Goal: Task Accomplishment & Management: Manage account settings

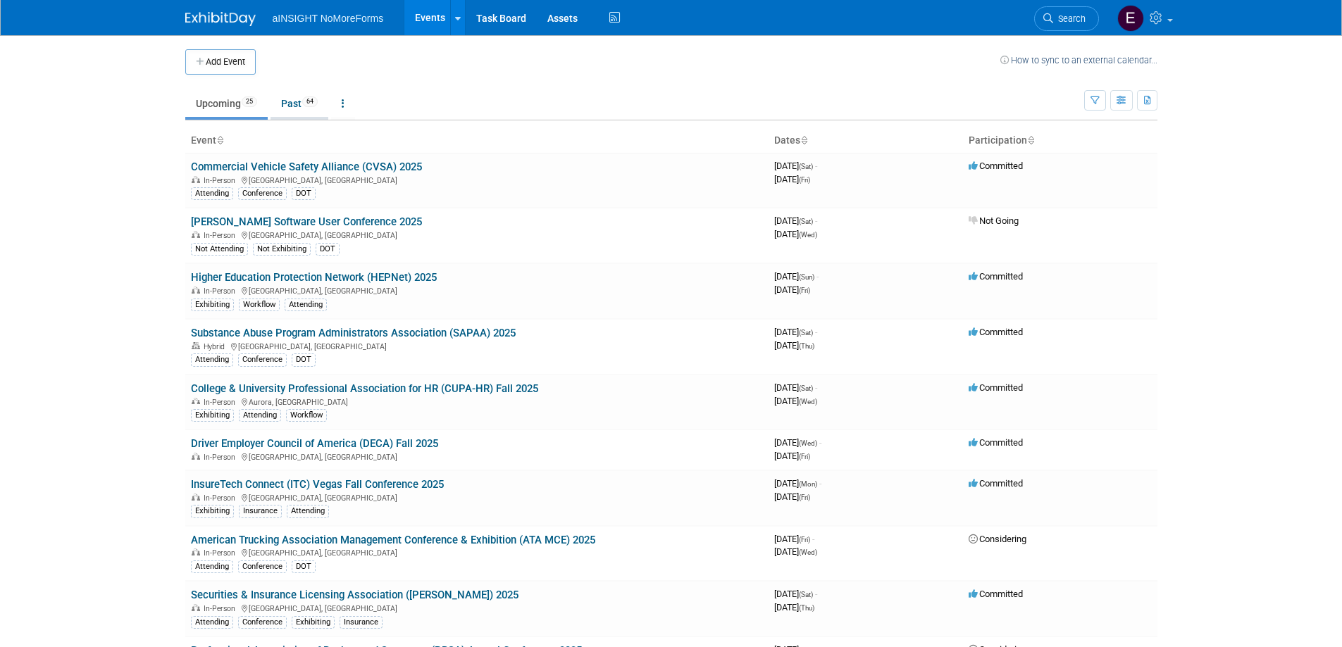
click at [290, 105] on link "Past 64" at bounding box center [299, 103] width 58 height 27
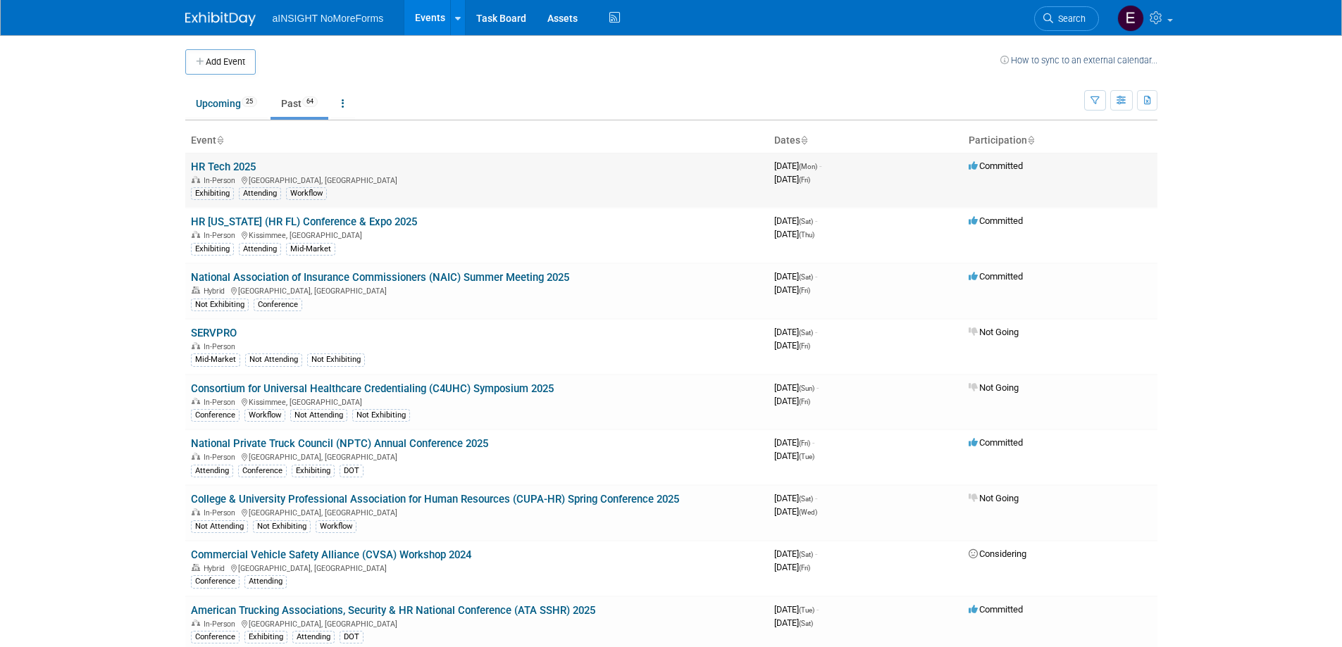
click at [237, 168] on link "HR Tech 2025" at bounding box center [223, 167] width 65 height 13
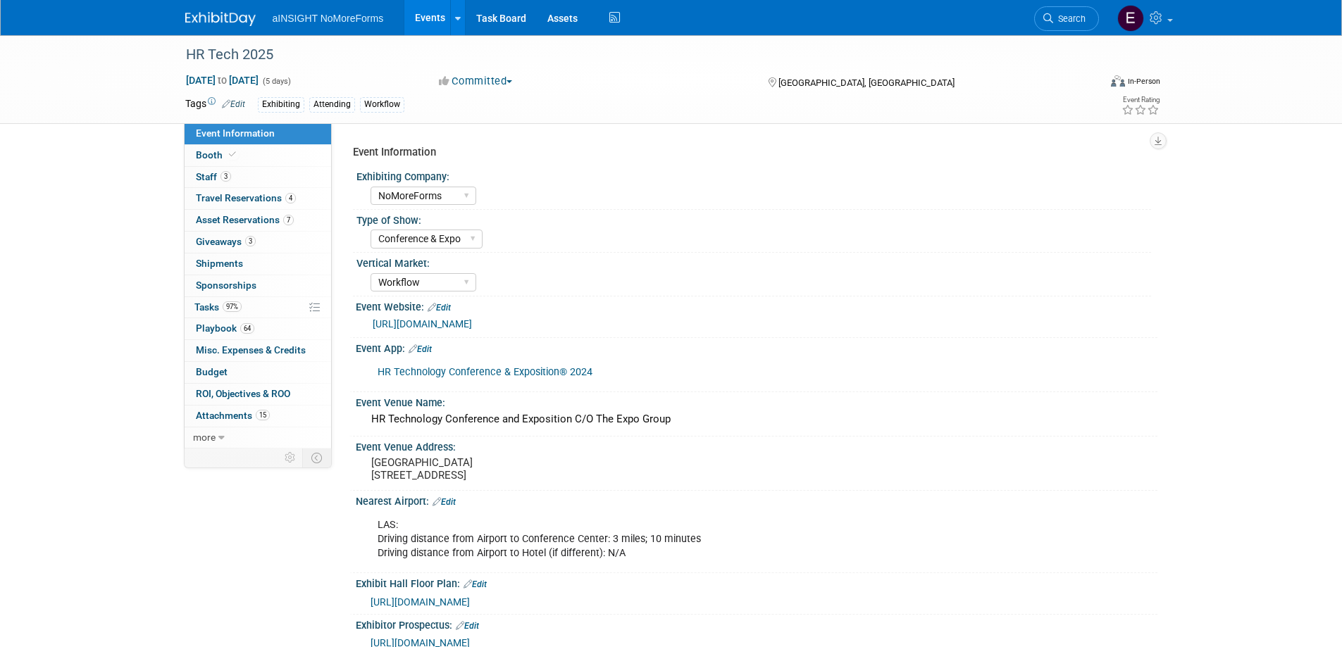
select select "NoMoreForms"
select select "Conference & Expo"
select select "Workflow"
select select "No"
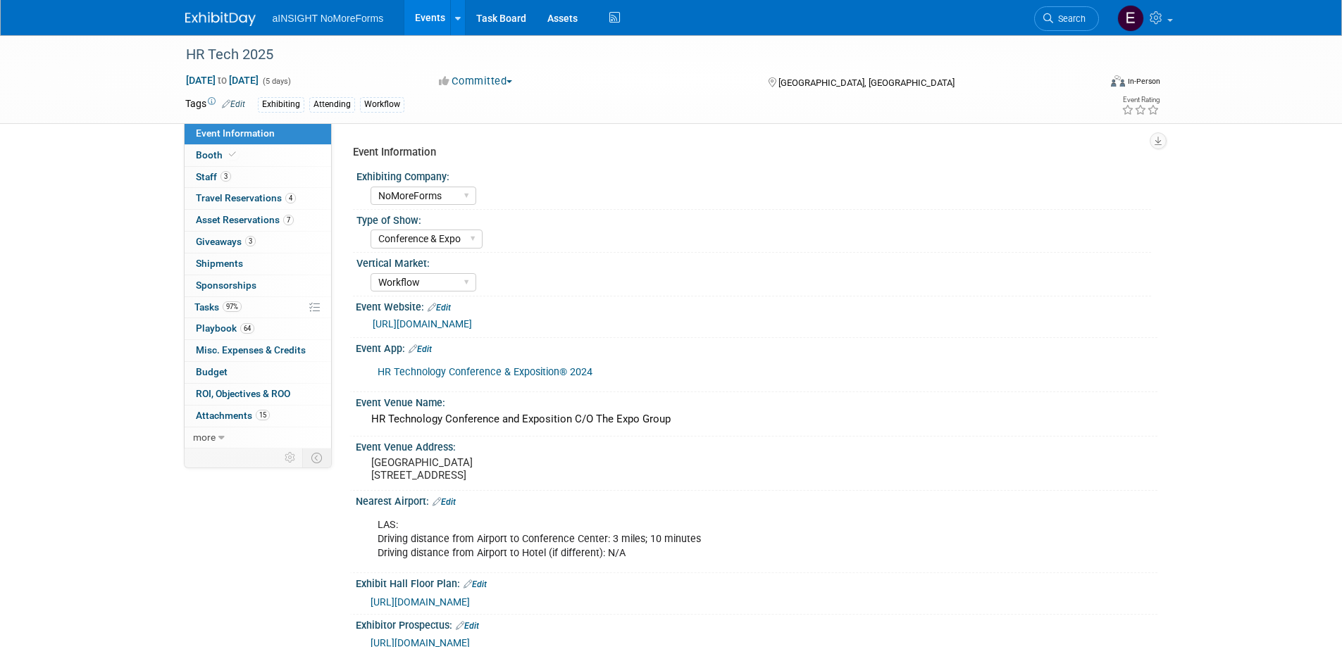
select select "No"
click at [210, 244] on span "Giveaways 3" at bounding box center [226, 241] width 60 height 11
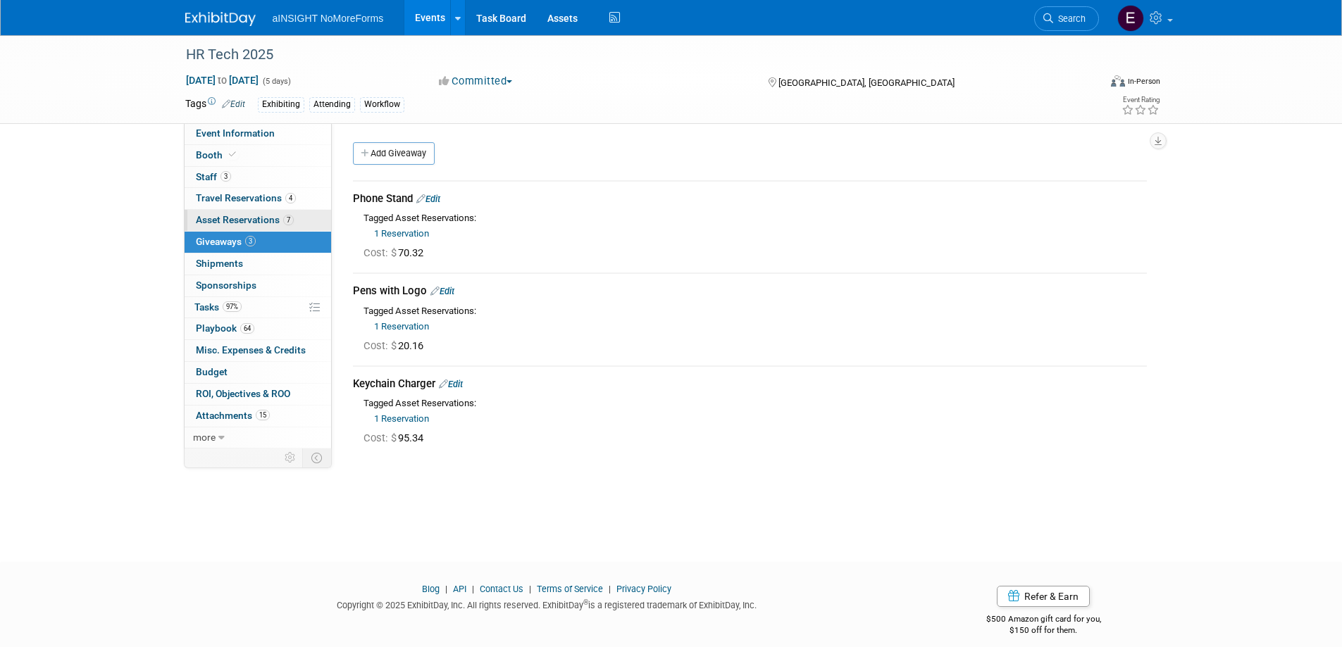
click at [218, 220] on span "Asset Reservations 7" at bounding box center [245, 219] width 98 height 11
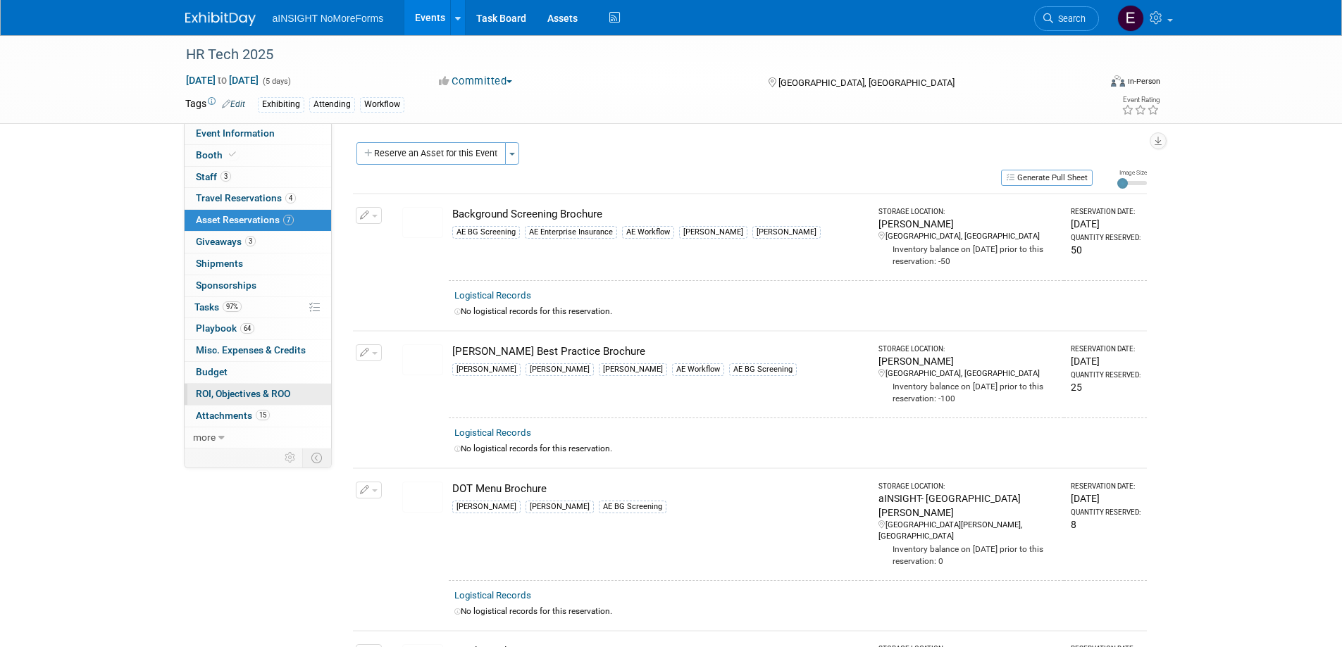
click at [262, 388] on span "ROI, Objectives & ROO 0" at bounding box center [243, 393] width 94 height 11
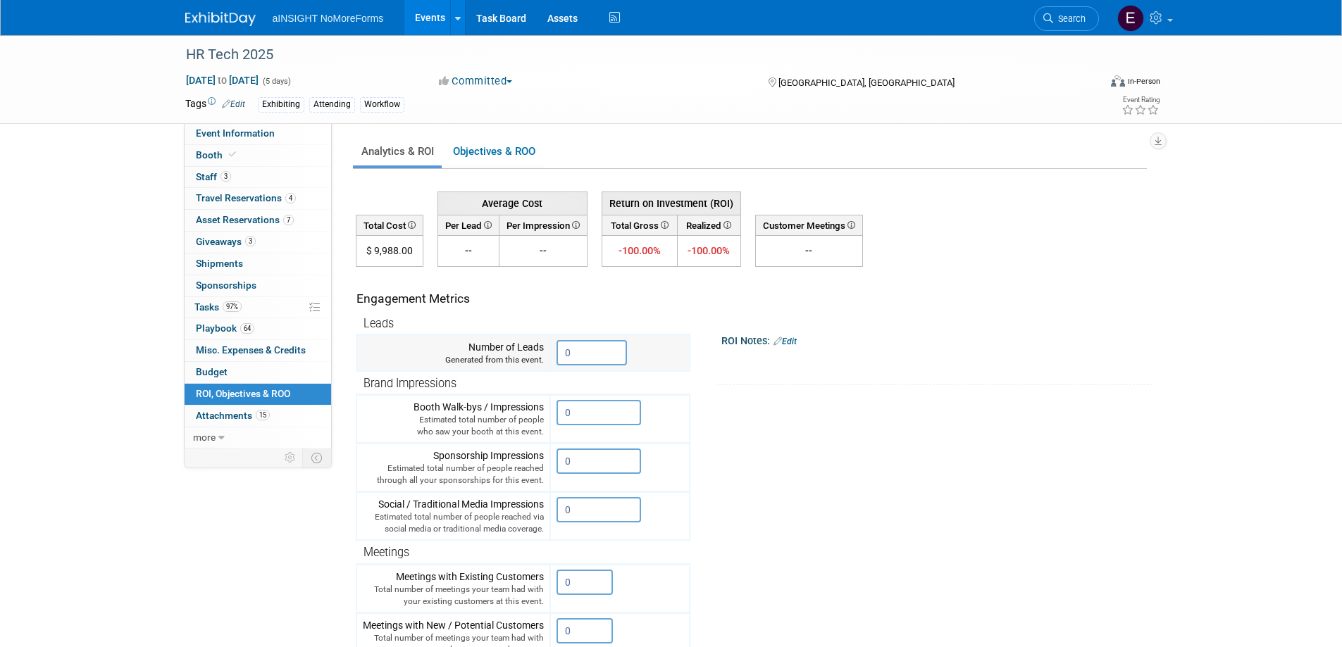
click at [573, 356] on input "0" at bounding box center [591, 352] width 70 height 25
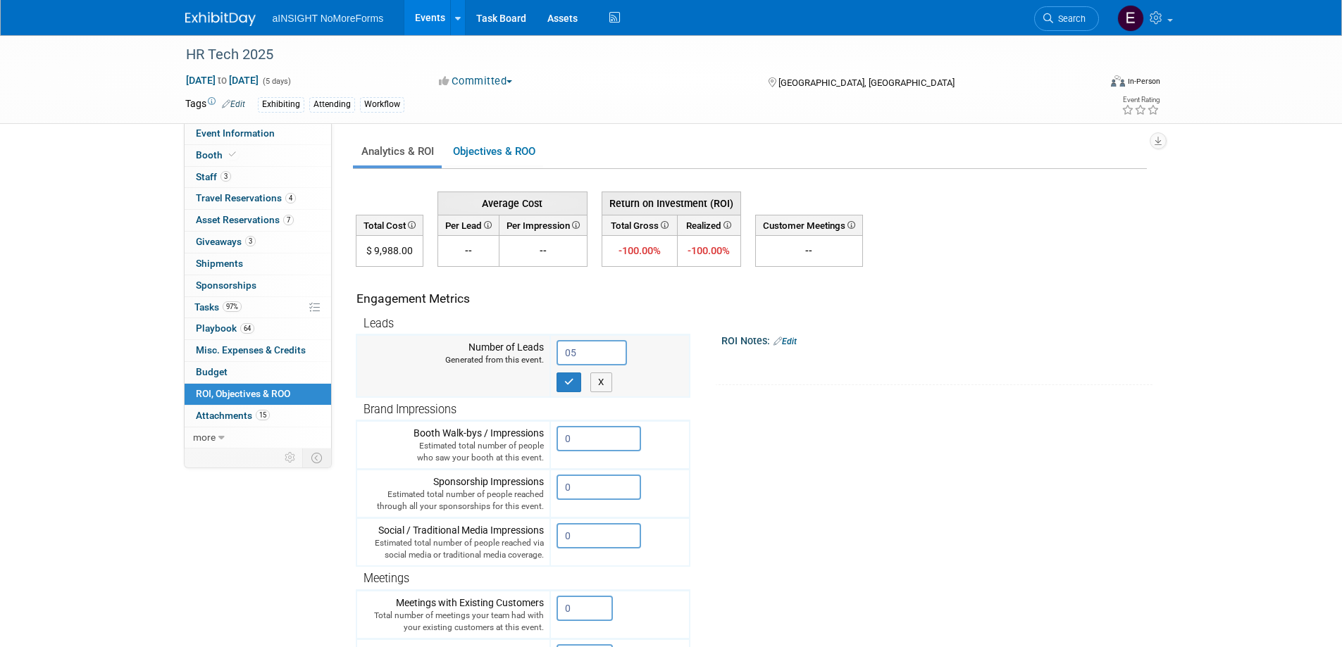
type input "0"
type input "3"
click at [566, 379] on icon "button" at bounding box center [569, 382] width 10 height 9
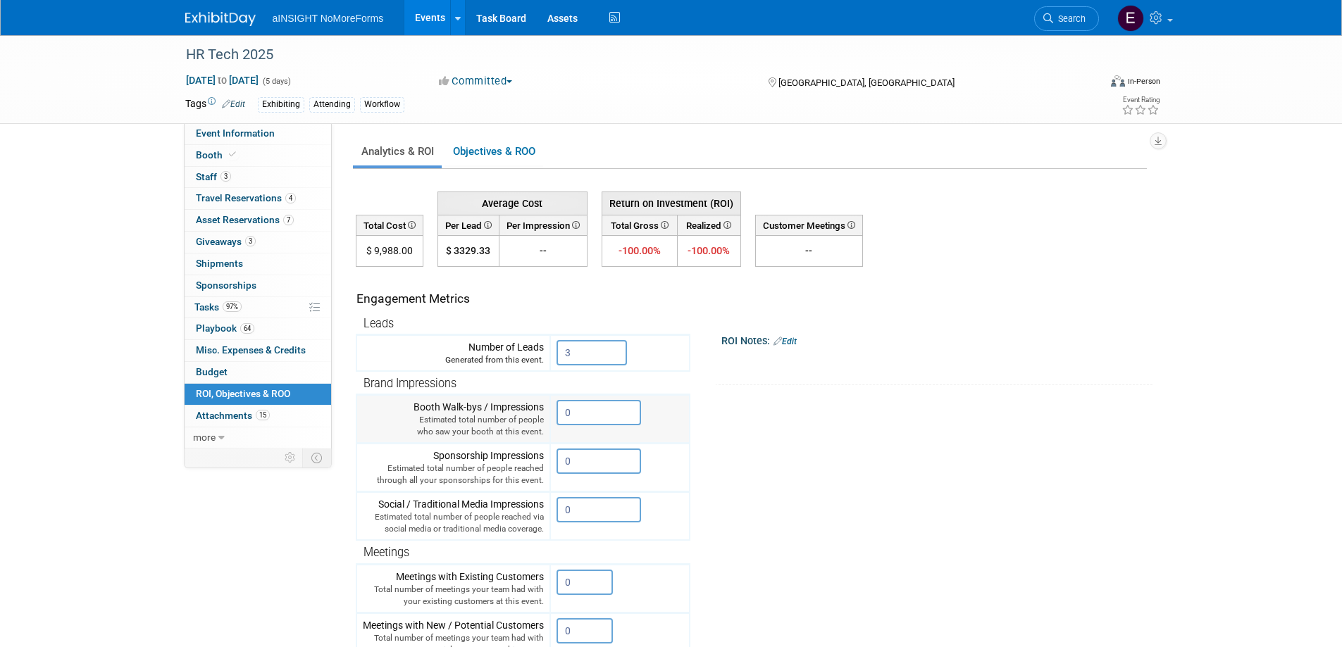
click at [582, 416] on input "0" at bounding box center [598, 412] width 85 height 25
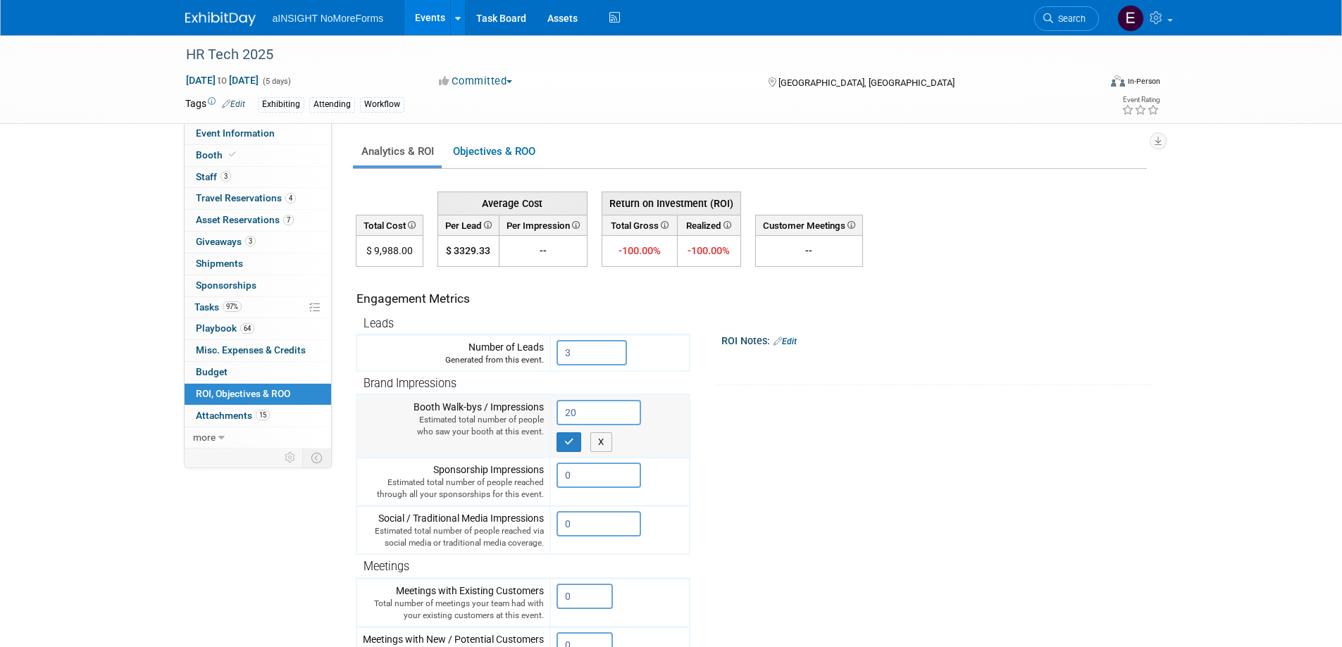
type input "2"
type input "8"
type input "200"
click at [578, 444] on button "button" at bounding box center [568, 443] width 25 height 20
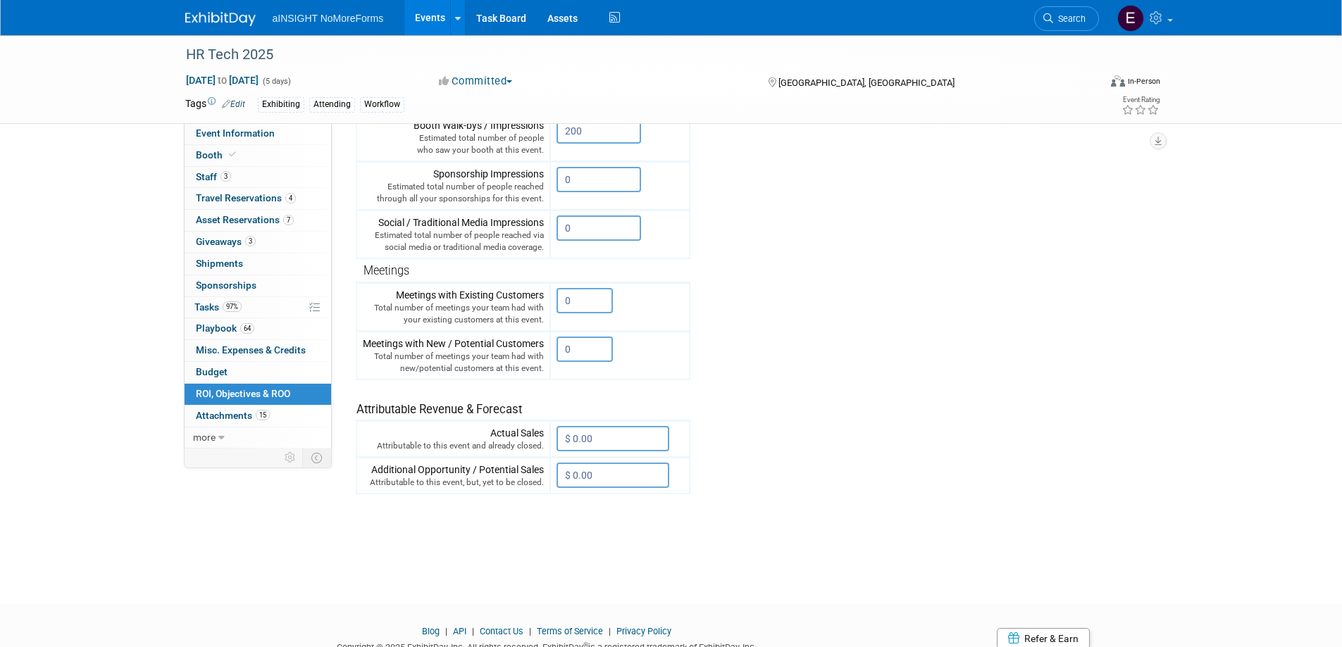
scroll to position [70, 0]
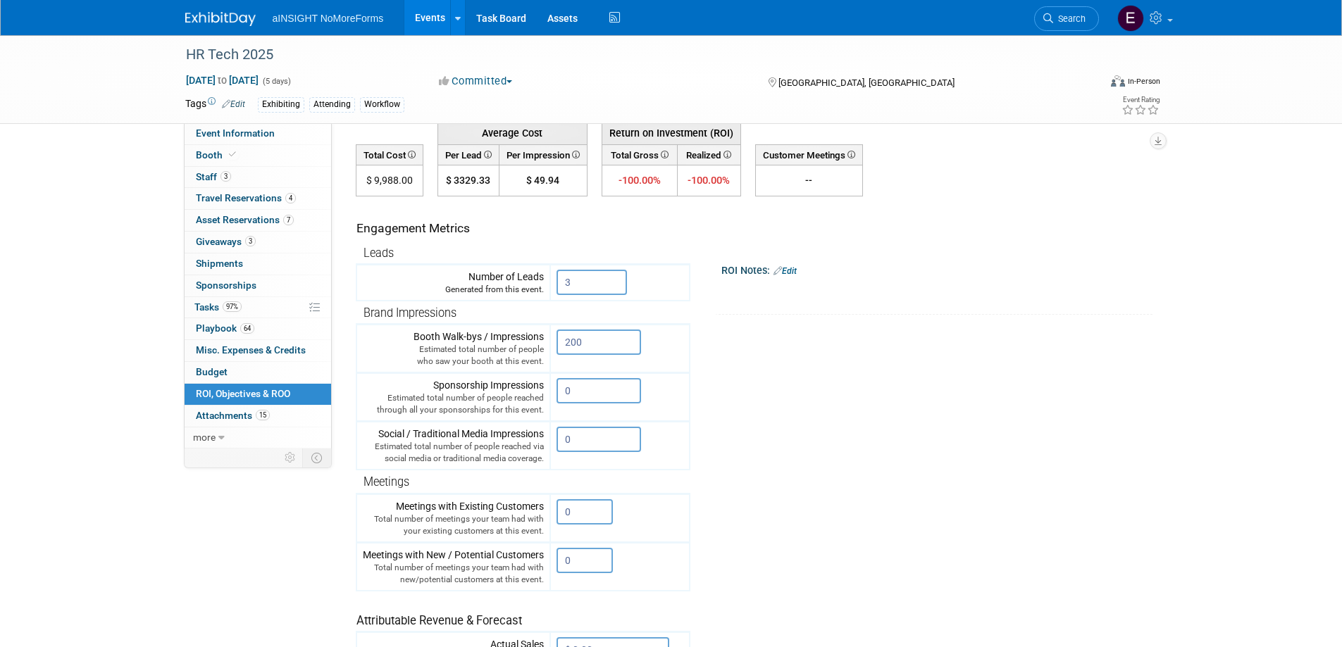
click at [795, 271] on link "Edit" at bounding box center [784, 271] width 23 height 10
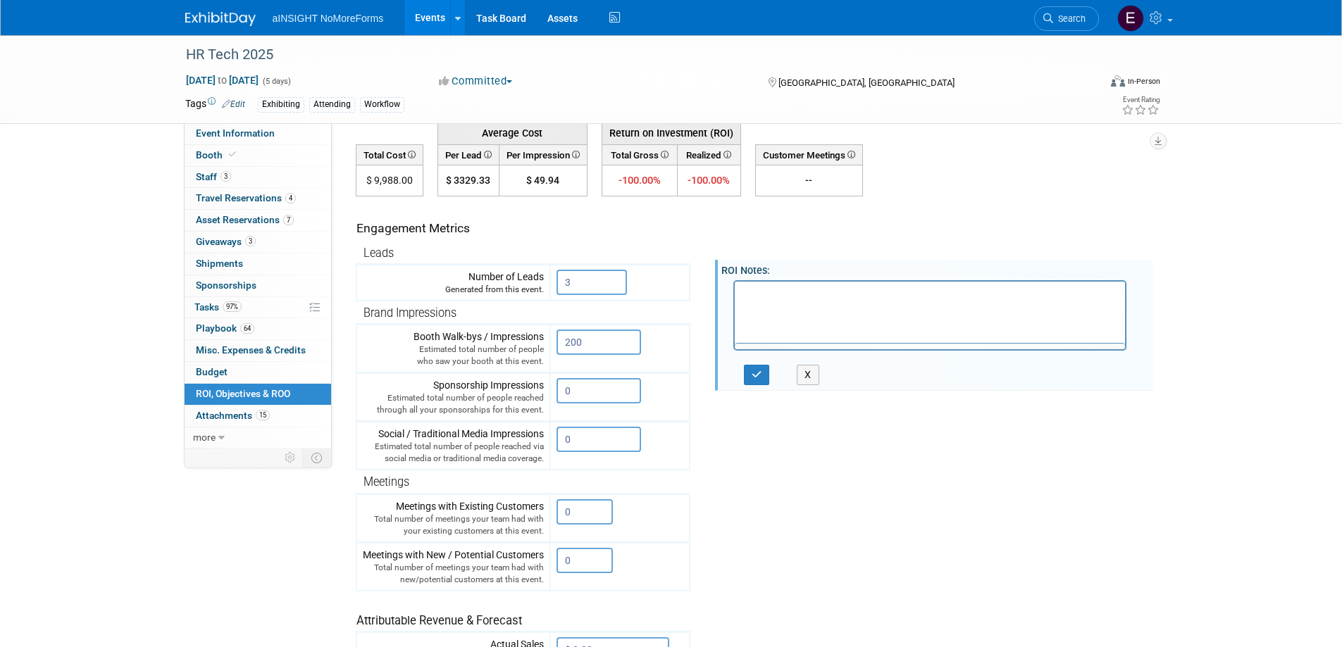
scroll to position [0, 0]
click at [740, 296] on html "USB-C =" at bounding box center [929, 291] width 391 height 20
click at [743, 294] on p "USB-C =" at bounding box center [929, 294] width 375 height 14
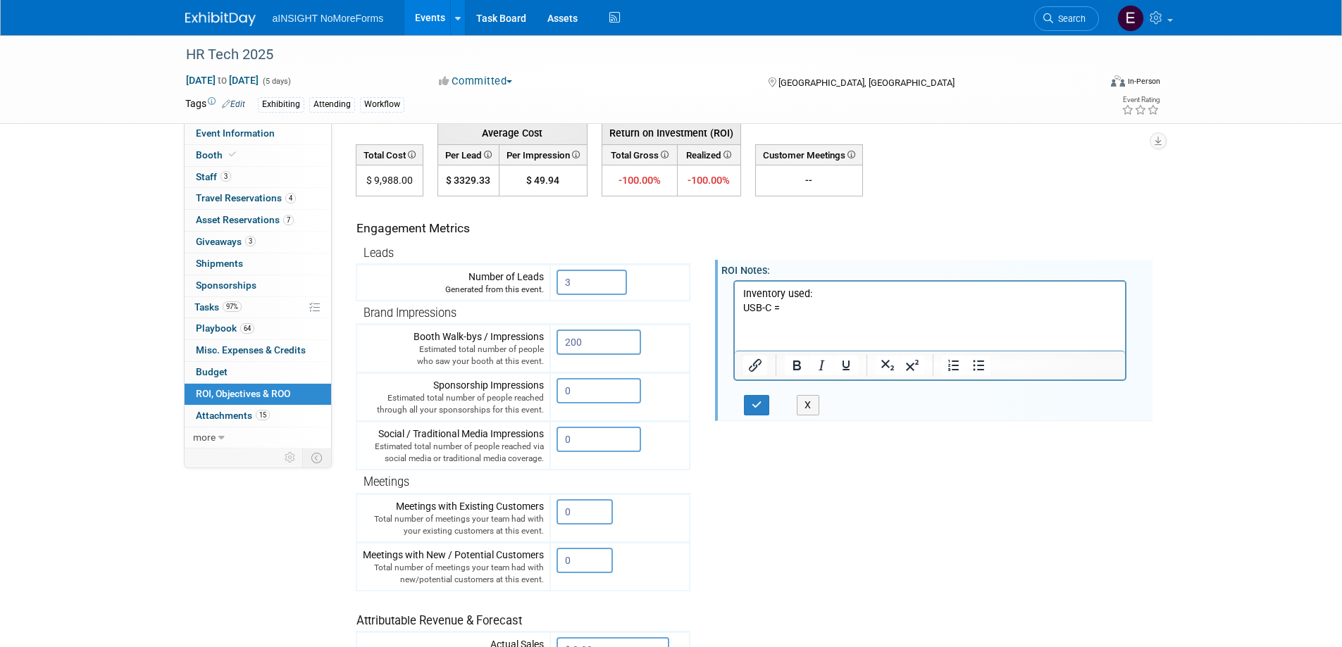
click at [790, 311] on p "USB-C =" at bounding box center [929, 308] width 375 height 14
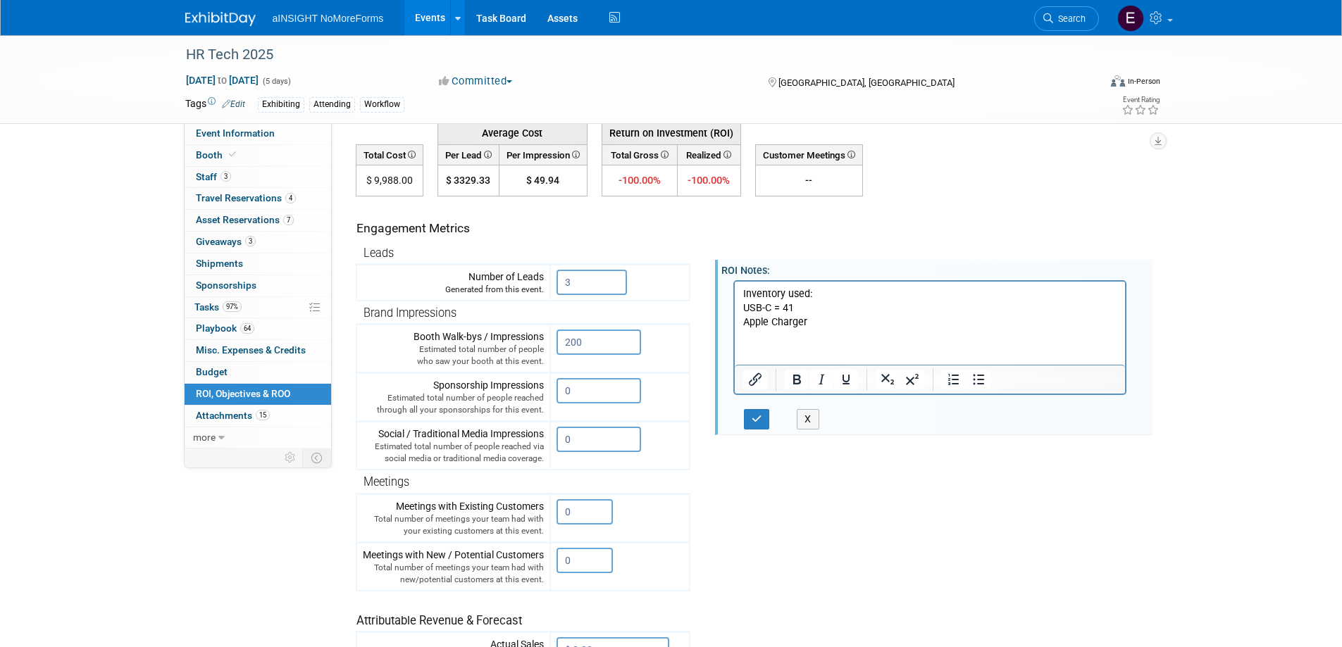
click at [772, 311] on p "USB-C = 41" at bounding box center [929, 308] width 375 height 14
click at [819, 323] on p "Apple Charger" at bounding box center [929, 322] width 375 height 14
click at [582, 343] on input "200" at bounding box center [598, 342] width 85 height 25
click at [840, 326] on p "Apple Charger = 27" at bounding box center [929, 322] width 375 height 14
click at [818, 323] on p "Apple Charger = 27" at bounding box center [929, 322] width 375 height 14
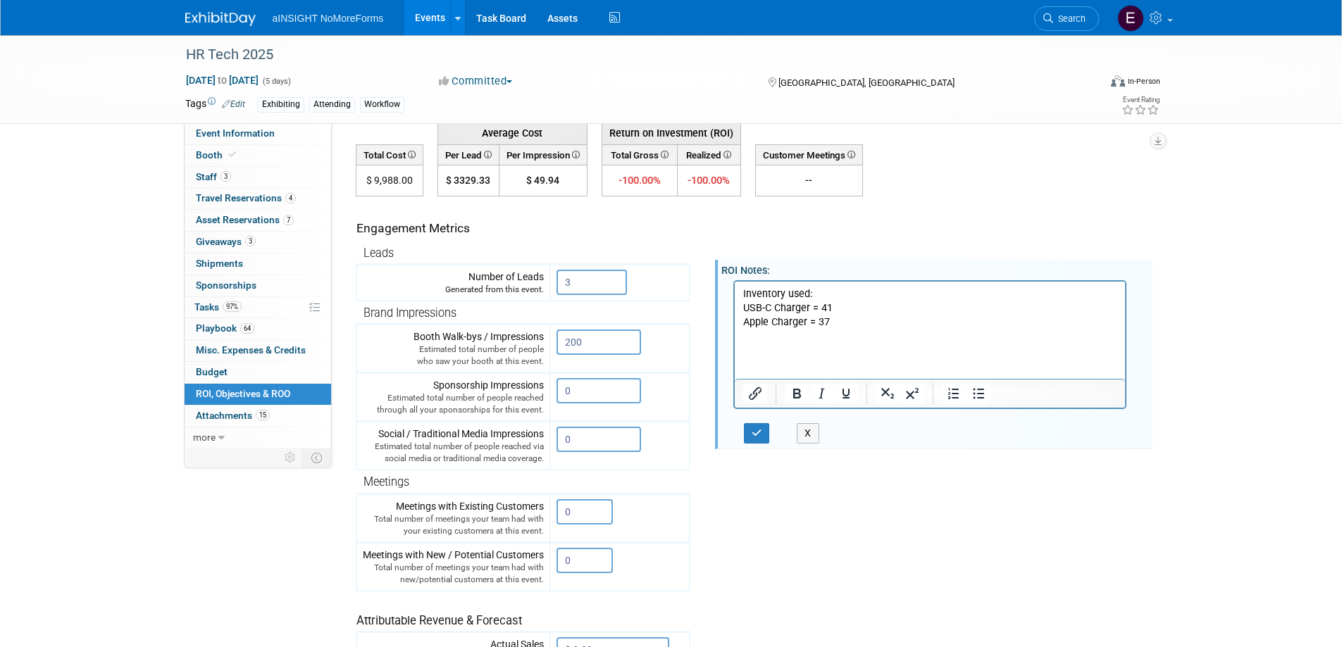
click at [846, 328] on p "Apple Charger = 37" at bounding box center [929, 322] width 375 height 14
click at [863, 310] on p "USB-C Charger = 41" at bounding box center [929, 308] width 375 height 14
click at [861, 332] on p "Rich Text Area. Press ALT-0 for help." at bounding box center [929, 336] width 375 height 14
click at [854, 326] on p "Apple Charger = 37" at bounding box center [929, 322] width 375 height 14
click at [806, 356] on p "Rich Text Area. Press ALT-0 for help." at bounding box center [929, 350] width 375 height 14
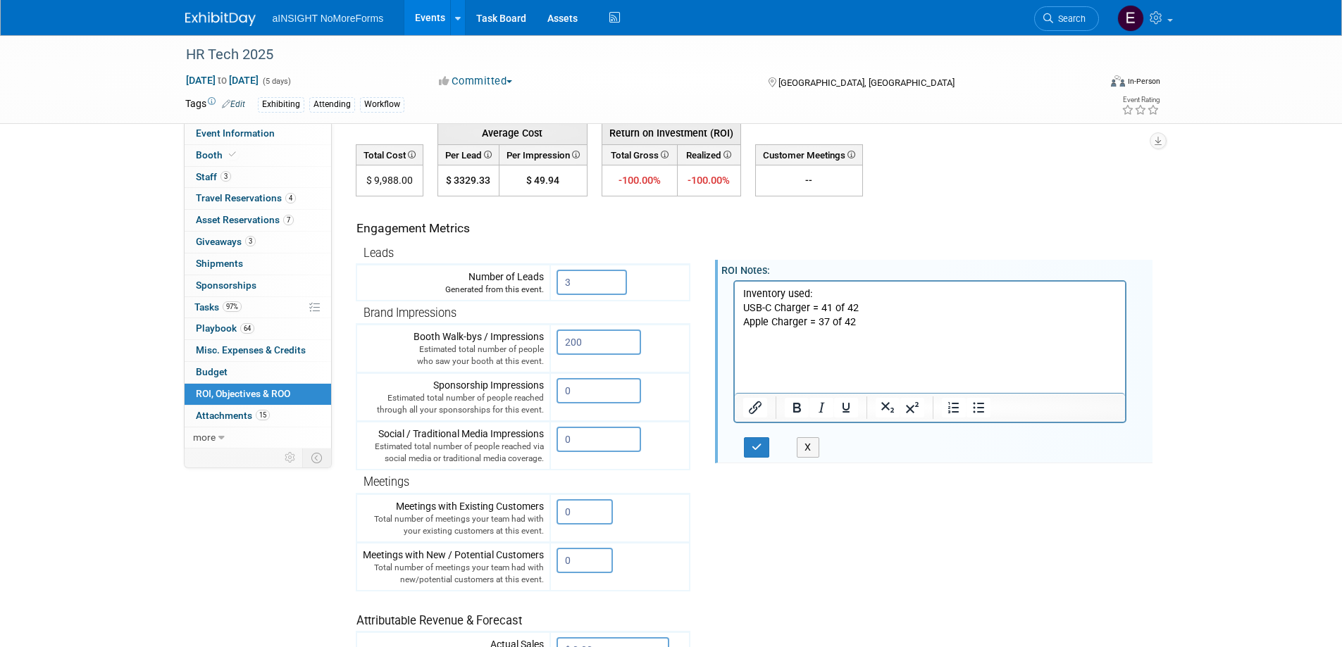
click at [769, 343] on p "Rich Text Area. Press ALT-0 for help." at bounding box center [929, 350] width 375 height 14
click at [745, 335] on p "Rich Text Area. Press ALT-0 for help." at bounding box center [929, 336] width 375 height 14
click at [809, 353] on p "Pens = 4 of 42" at bounding box center [929, 350] width 375 height 14
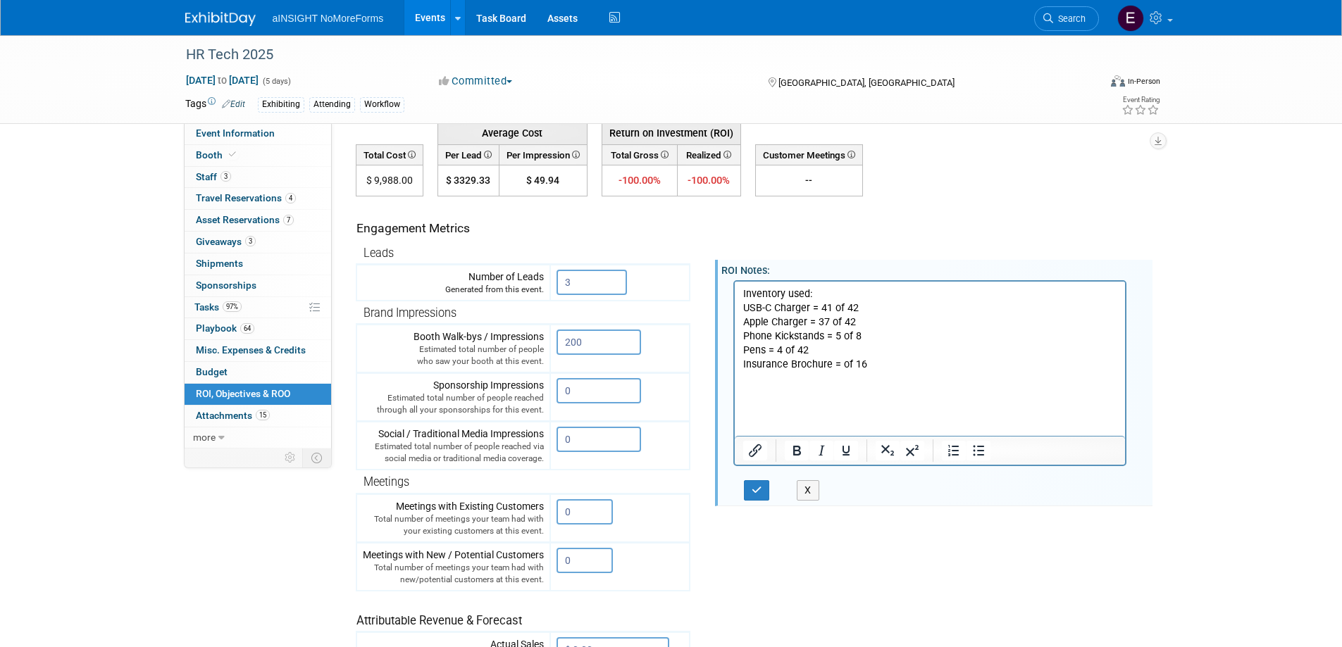
click at [842, 372] on p "Rich Text Area. Press ALT-0 for help." at bounding box center [929, 378] width 375 height 14
click at [838, 367] on p "Insurance Brochure = of 16" at bounding box center [929, 364] width 375 height 14
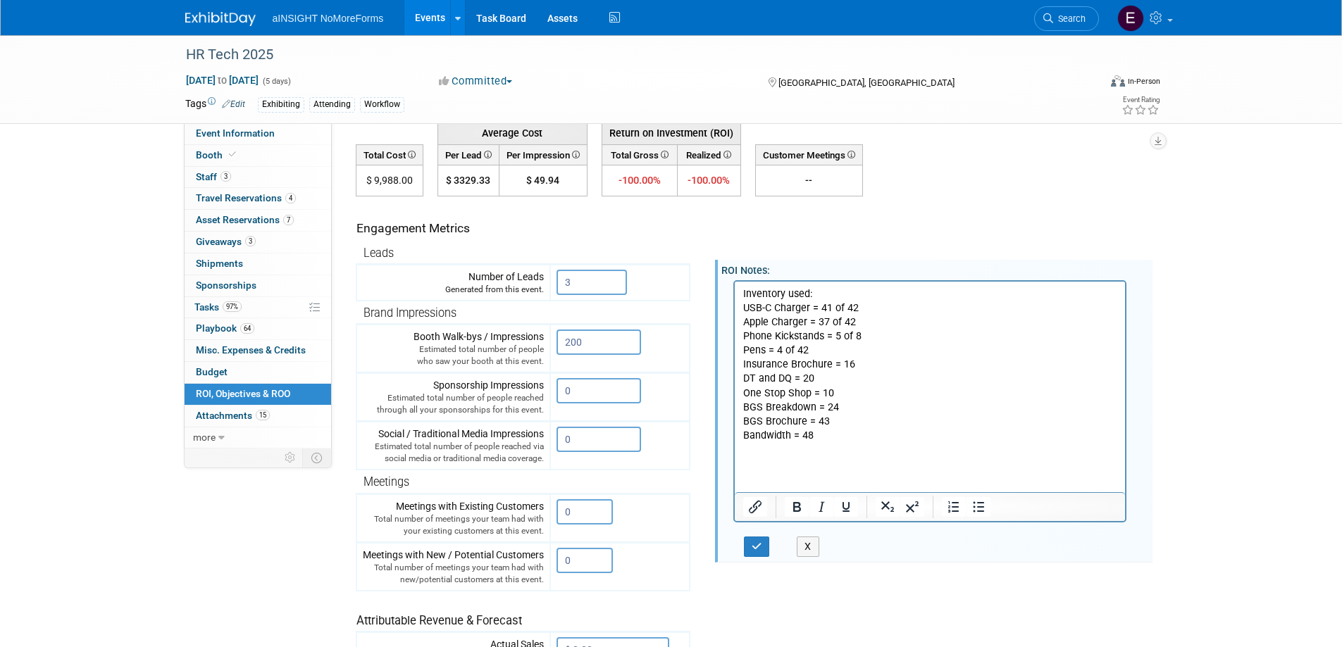
click at [810, 435] on p "Bandwidth = 48" at bounding box center [929, 435] width 375 height 14
click at [742, 435] on p "Bandwidth = 48" at bounding box center [929, 435] width 375 height 14
click at [857, 437] on p "NMF Generic Brochure = 48" at bounding box center [929, 435] width 375 height 14
click at [876, 428] on p "NMF Generic Brochure = 2 of 50" at bounding box center [929, 435] width 375 height 14
click at [871, 419] on p "BGS Brochure = 43" at bounding box center [929, 421] width 375 height 14
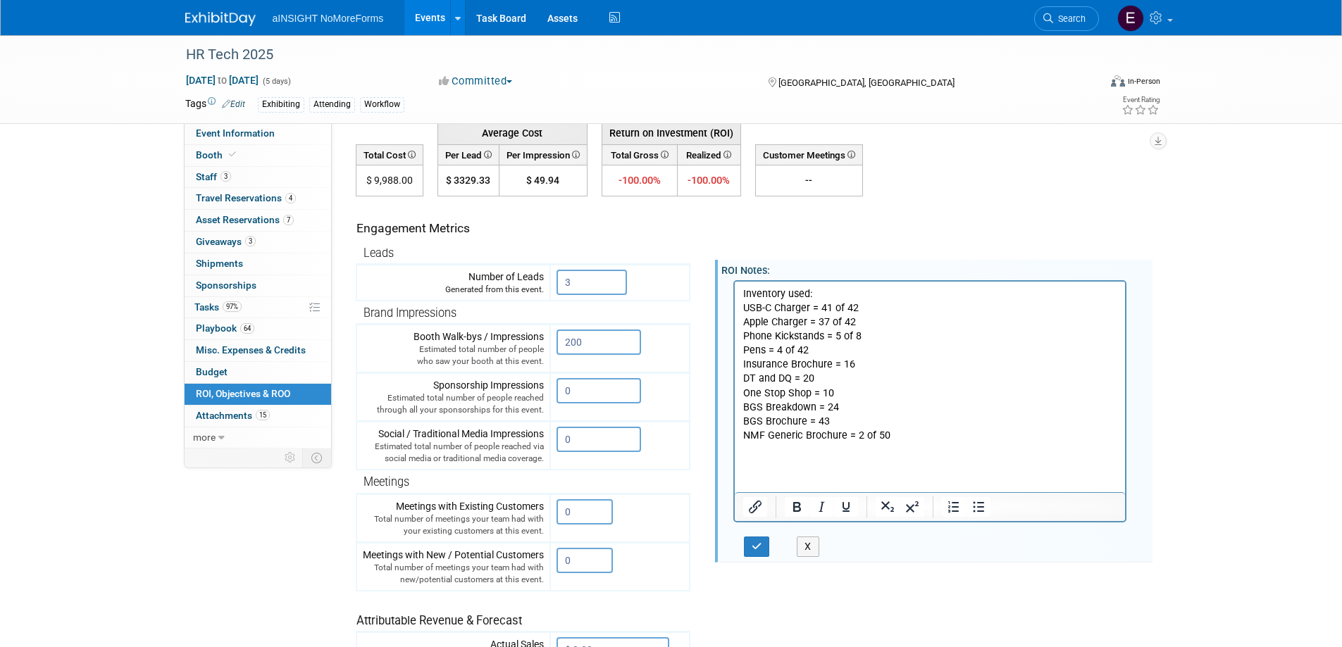
click at [829, 390] on p "One Stop Shop = 10" at bounding box center [929, 393] width 375 height 14
click at [819, 393] on p "One Stop Shop = DOT Menu Brochure" at bounding box center [929, 393] width 375 height 14
click at [872, 394] on p "DOT Menu Brochure" at bounding box center [929, 393] width 375 height 14
click at [845, 396] on p "DOT Menu Brochure =" at bounding box center [929, 393] width 375 height 14
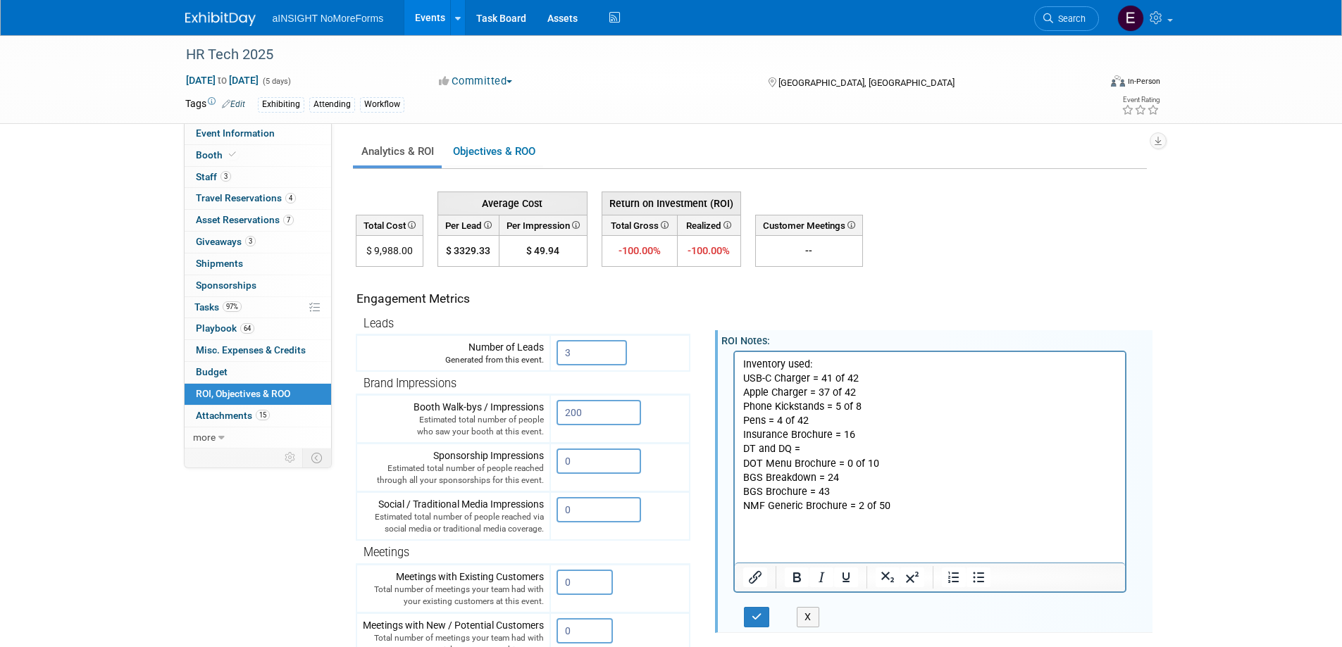
click at [826, 452] on p "DT and DQ =" at bounding box center [929, 449] width 375 height 14
click at [752, 394] on p "Apple Charger = 37 of 42" at bounding box center [929, 392] width 375 height 14
click at [745, 454] on p "DT and DQ =" at bounding box center [929, 449] width 375 height 14
click at [761, 478] on p "BGS Breakdown = 24" at bounding box center [929, 478] width 375 height 14
click at [809, 425] on p "Pens = 4 of 42" at bounding box center [929, 420] width 375 height 14
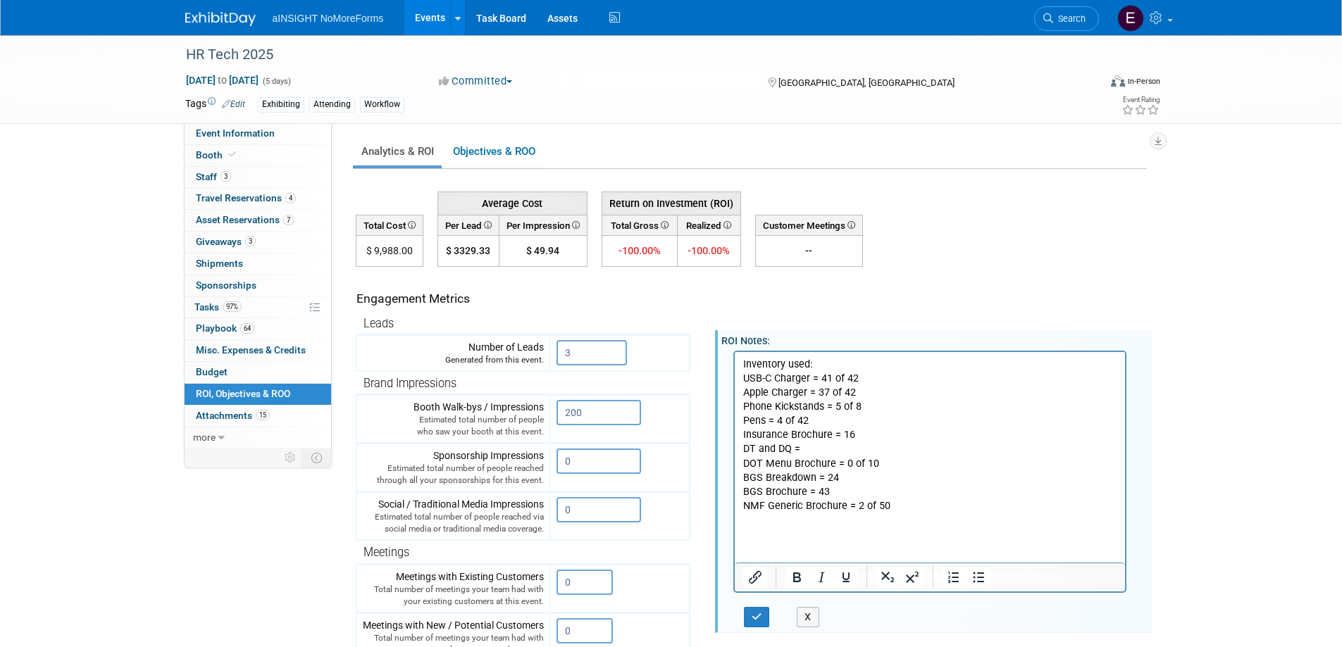
click at [740, 480] on html "Inventory used: USB-C Charger = 41 of 42 Apple Charger = 37 of 42 Phone Kicksta…" at bounding box center [929, 438] width 391 height 175
click at [802, 492] on p "BGS Brochure = 43" at bounding box center [929, 492] width 375 height 14
click at [898, 492] on p "Background Screening Brochure = 43" at bounding box center [929, 492] width 375 height 14
click at [902, 504] on p "NMF Generic Brochure = 2 of 50" at bounding box center [929, 506] width 375 height 14
click at [844, 448] on p "DT and DQ =" at bounding box center [929, 449] width 375 height 14
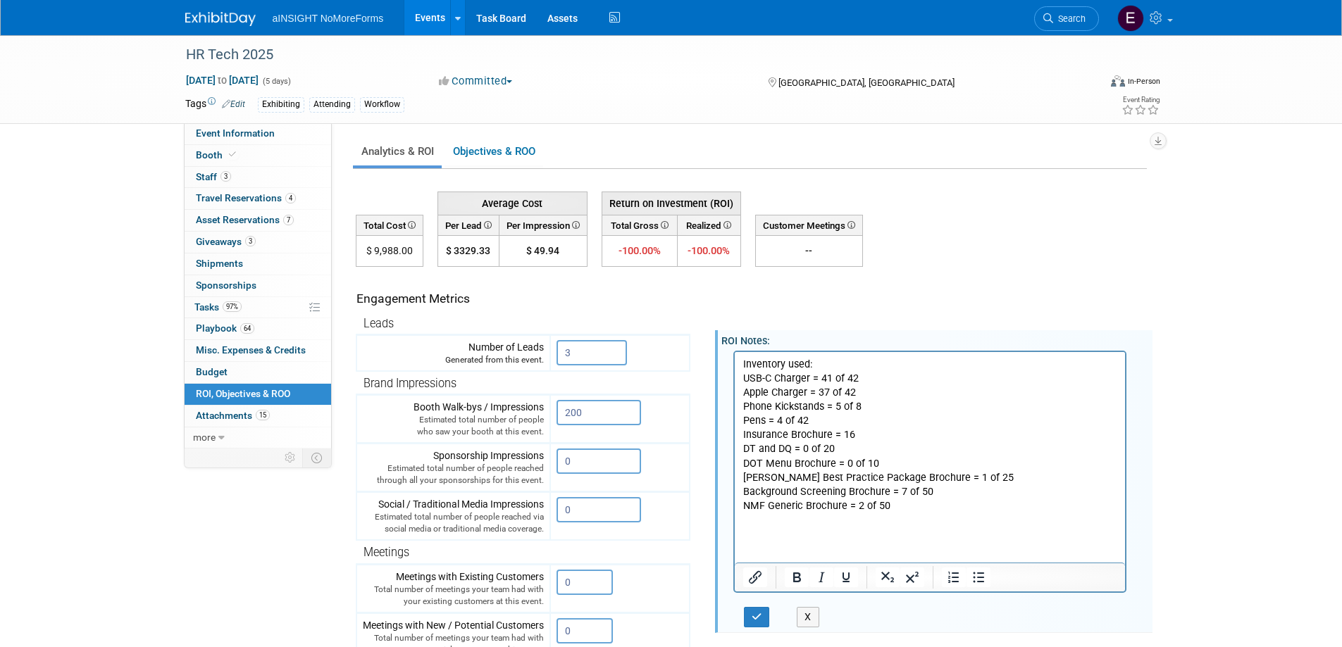
click at [848, 434] on p "Insurance Brochure = 16" at bounding box center [929, 435] width 375 height 14
click at [873, 437] on p "Insurance Brochure = 0 of 15" at bounding box center [929, 435] width 375 height 14
drag, startPoint x: 873, startPoint y: 463, endPoint x: 1466, endPoint y: 785, distance: 673.9
click at [734, 433] on html "Inventory used: USB-C Charger = 41 of 42 Apple Charger = 37 of 42 Phone Kicksta…" at bounding box center [929, 438] width 391 height 175
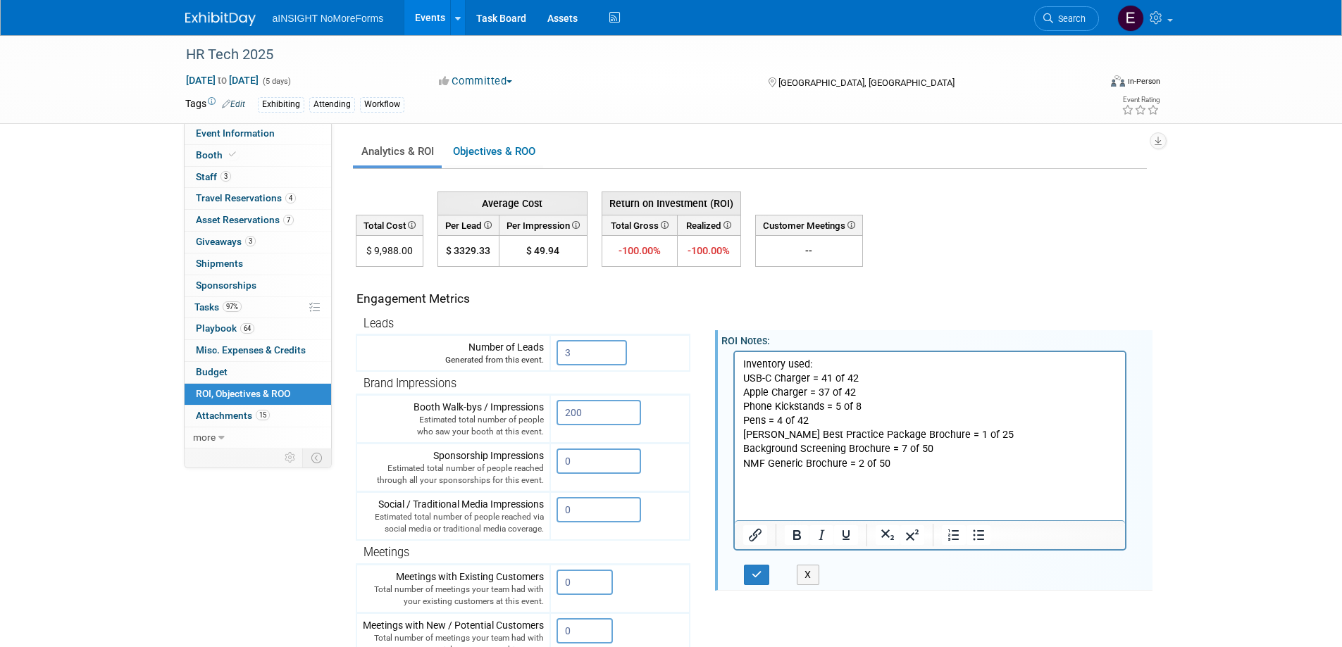
click at [897, 463] on p "NMF Generic Brochure = 2 of 50" at bounding box center [929, 463] width 375 height 14
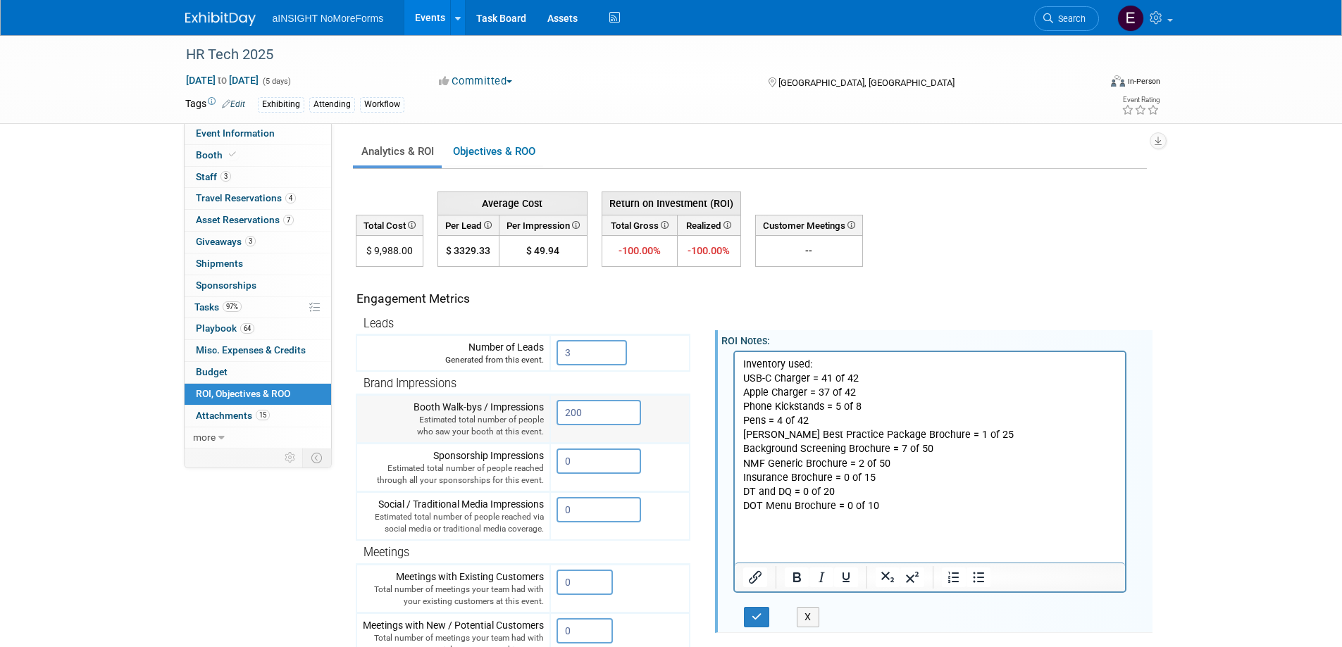
click at [583, 409] on input "200" at bounding box center [598, 412] width 85 height 25
drag, startPoint x: 590, startPoint y: 409, endPoint x: 560, endPoint y: 410, distance: 30.3
click at [560, 410] on input "200" at bounding box center [598, 412] width 85 height 25
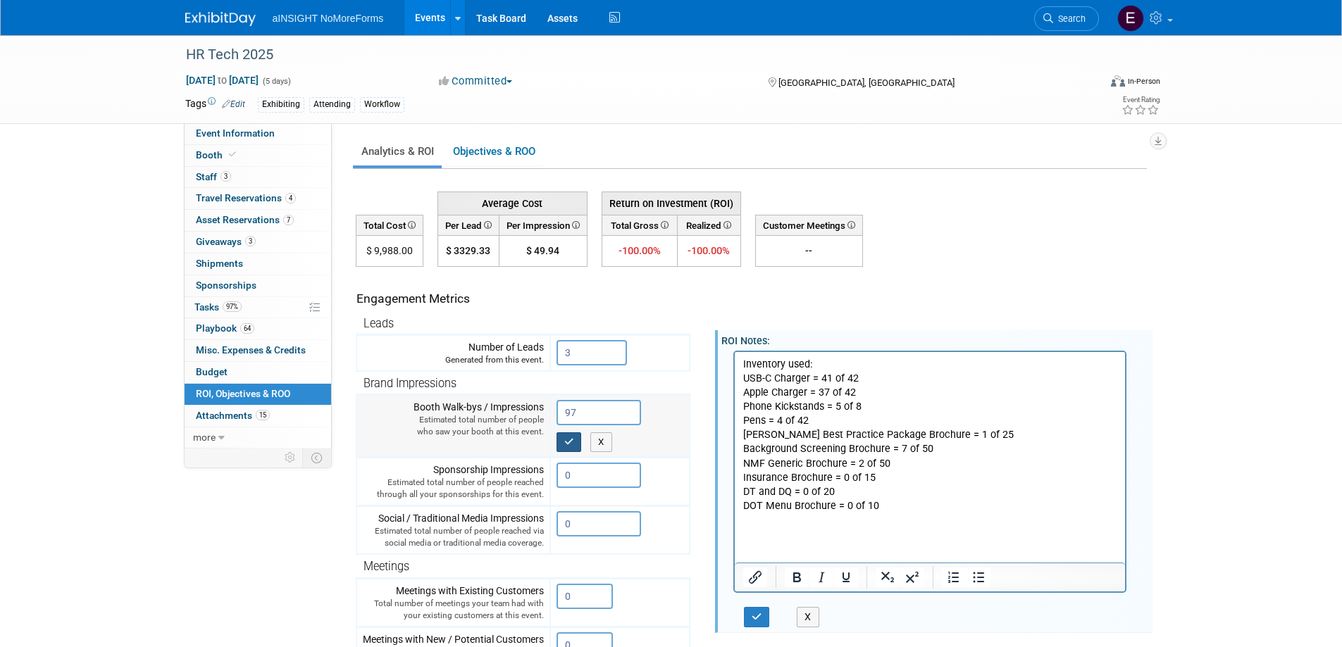
type input "97"
click at [568, 448] on button "button" at bounding box center [568, 443] width 25 height 20
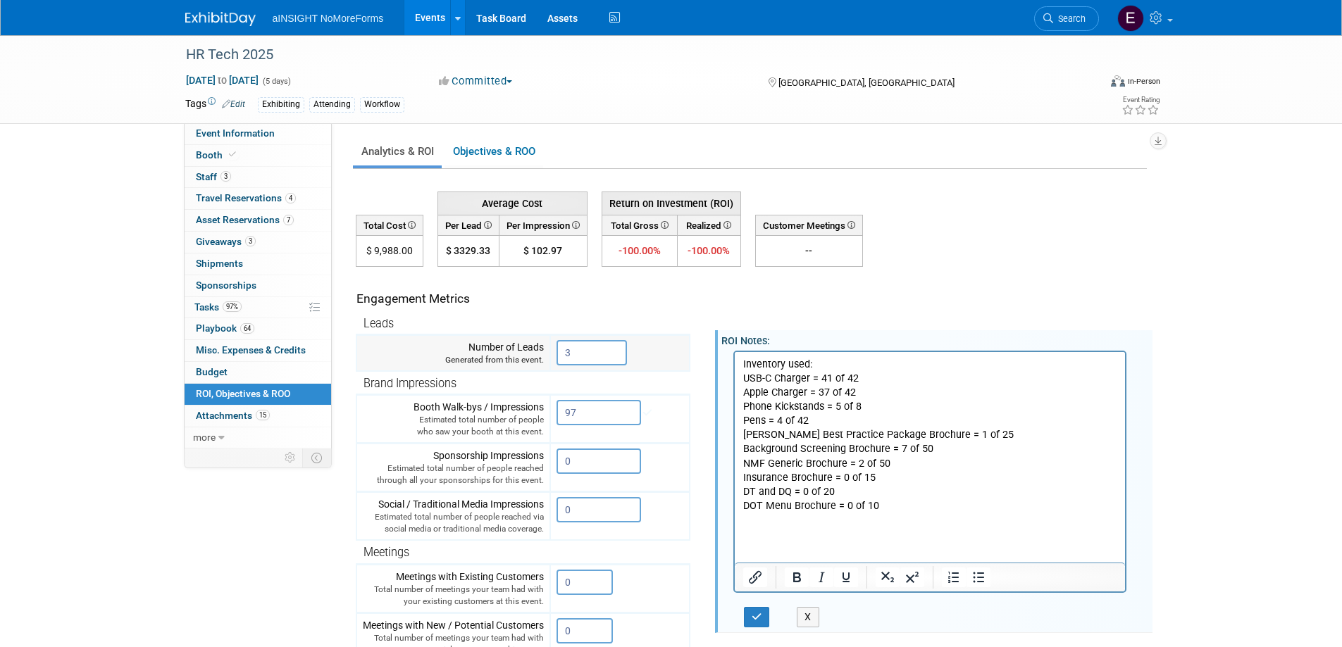
click at [585, 353] on input "3" at bounding box center [591, 352] width 70 height 25
click at [595, 378] on th "Brand Impressions" at bounding box center [522, 383] width 333 height 24
click at [588, 363] on input "3" at bounding box center [591, 352] width 70 height 25
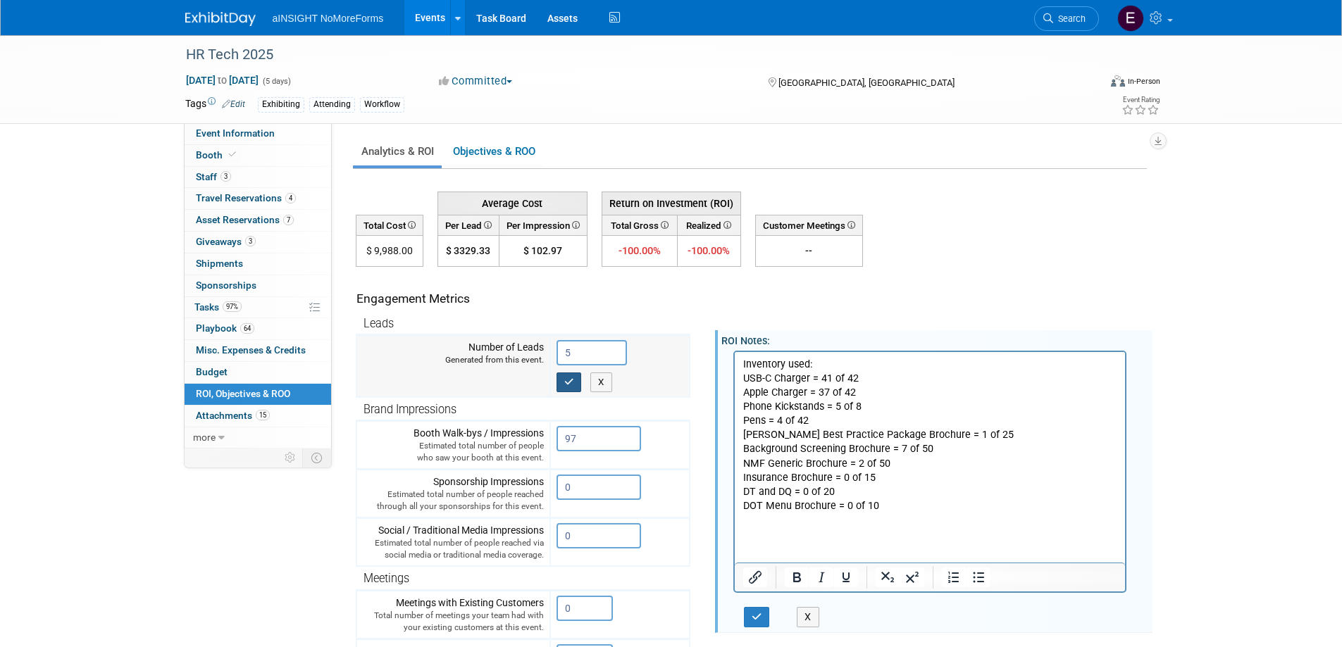
type input "5"
click at [571, 385] on icon "button" at bounding box center [569, 382] width 10 height 9
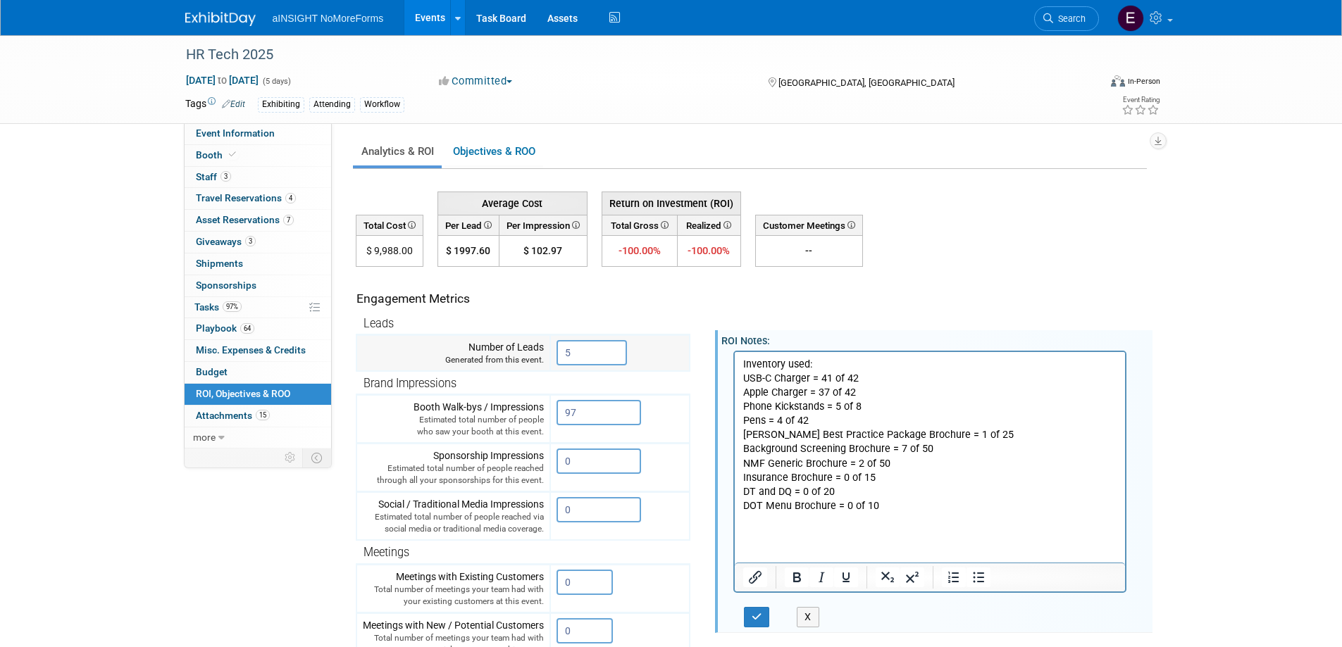
click at [614, 356] on input "5" at bounding box center [591, 352] width 70 height 25
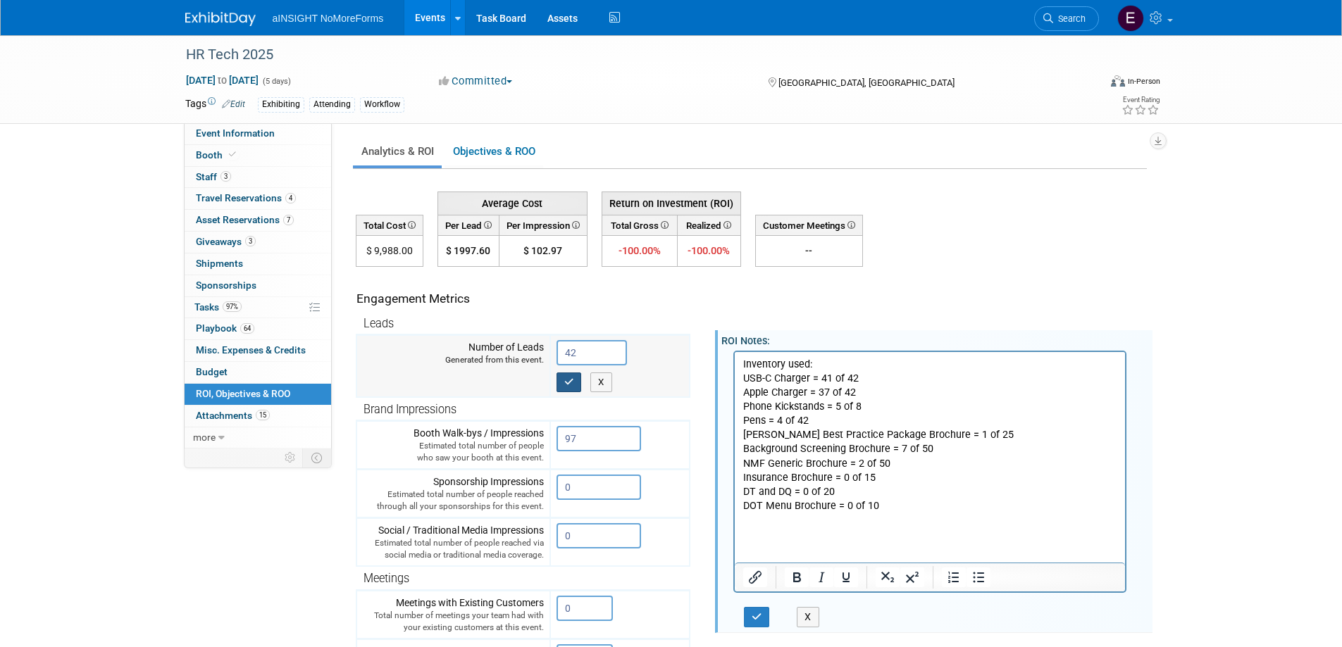
type input "42"
click at [571, 389] on button "button" at bounding box center [568, 383] width 25 height 20
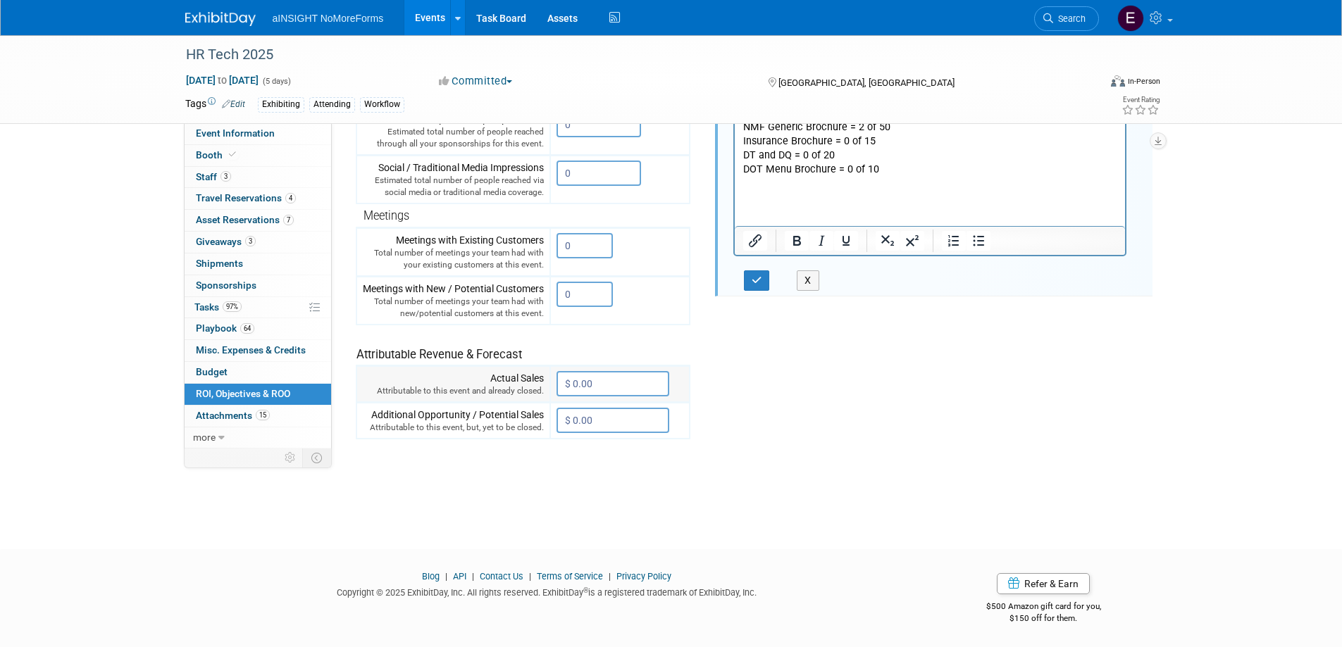
scroll to position [337, 0]
click at [752, 281] on button "button" at bounding box center [757, 280] width 26 height 20
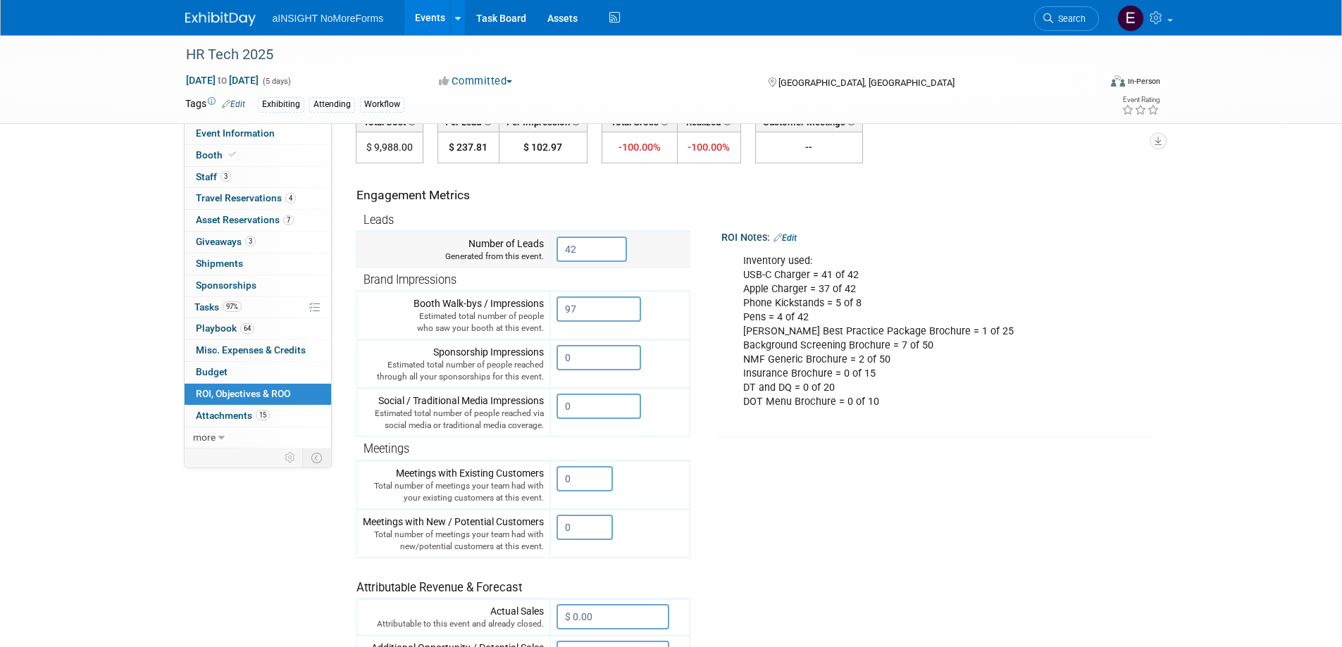
scroll to position [211, 0]
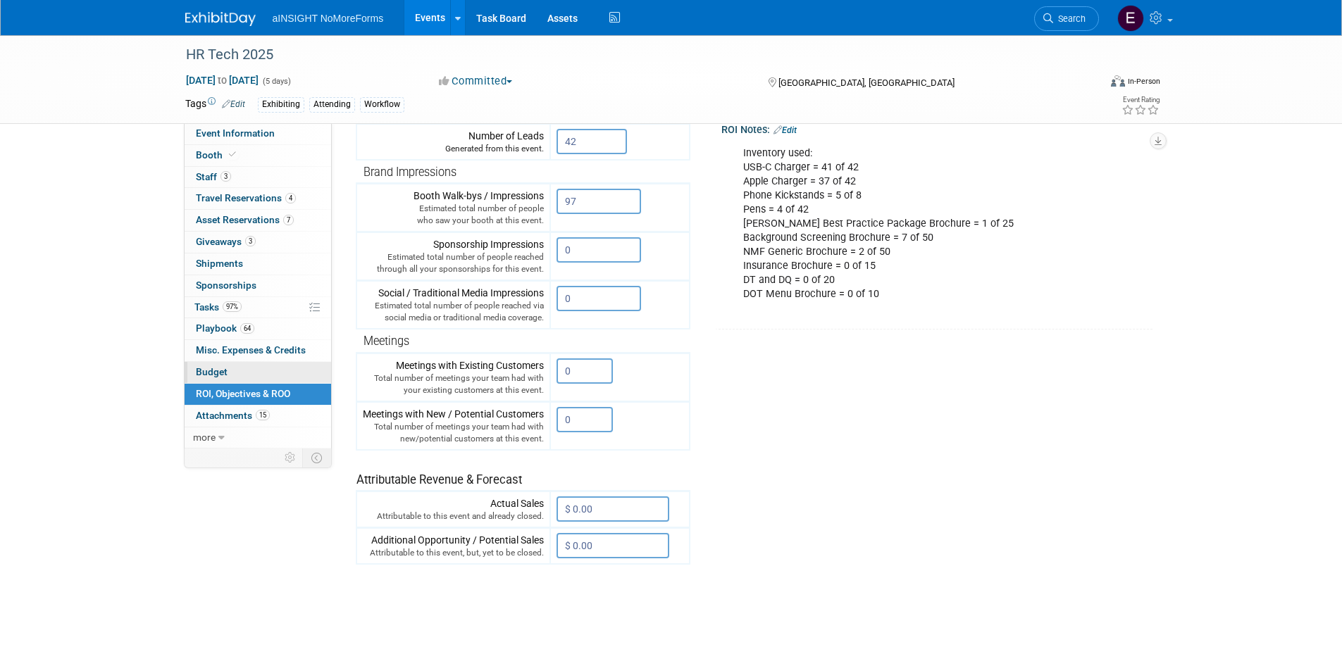
click at [206, 372] on span "Budget" at bounding box center [212, 371] width 32 height 11
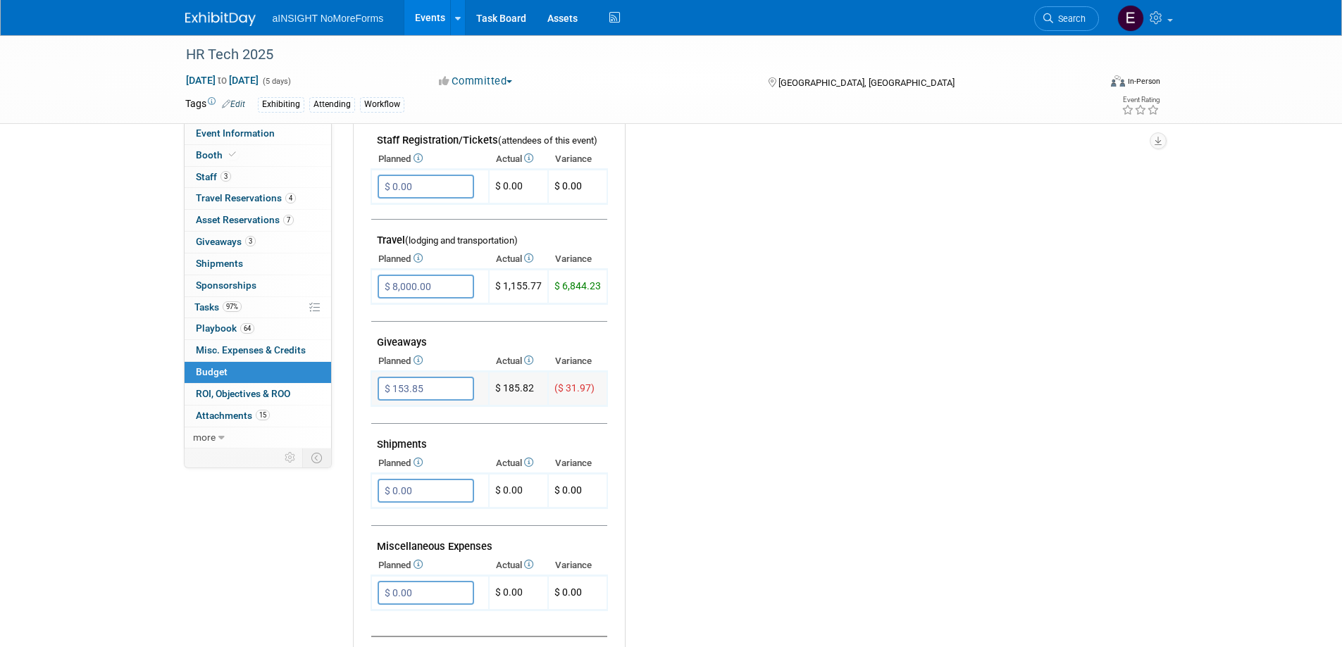
scroll to position [493, 0]
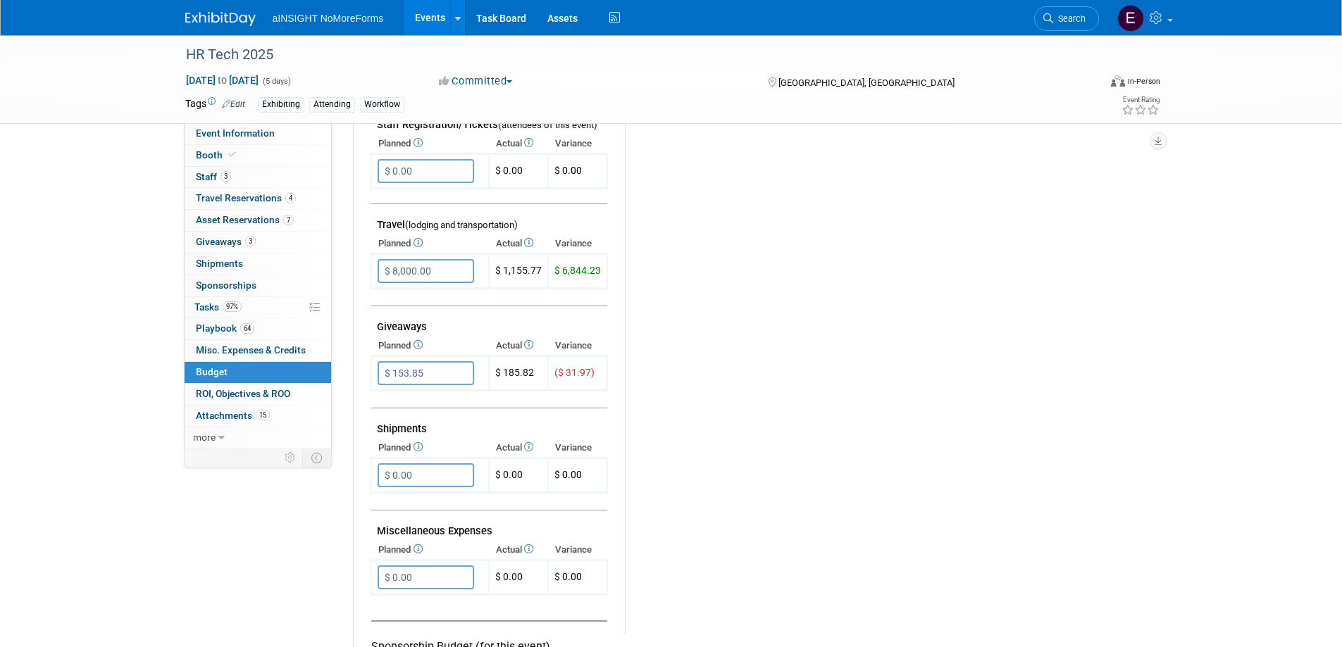
click at [530, 244] on icon at bounding box center [527, 242] width 11 height 9
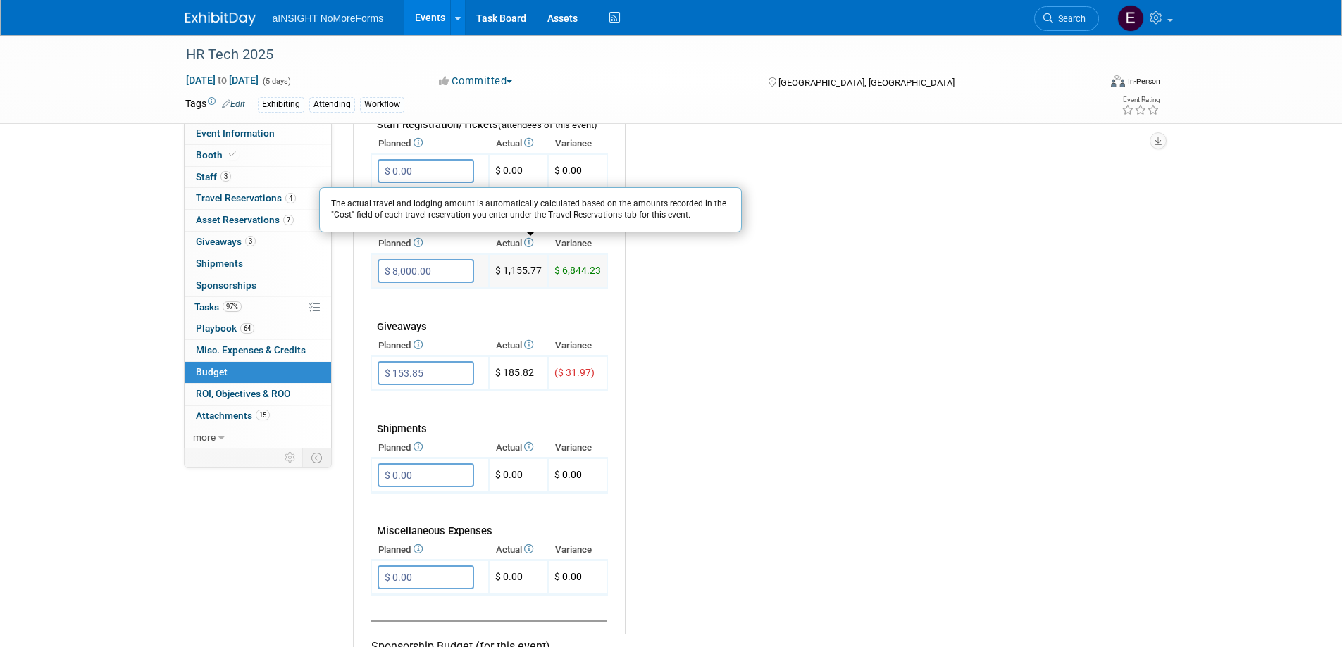
click at [528, 270] on td "$ 1,155.77" at bounding box center [518, 271] width 59 height 35
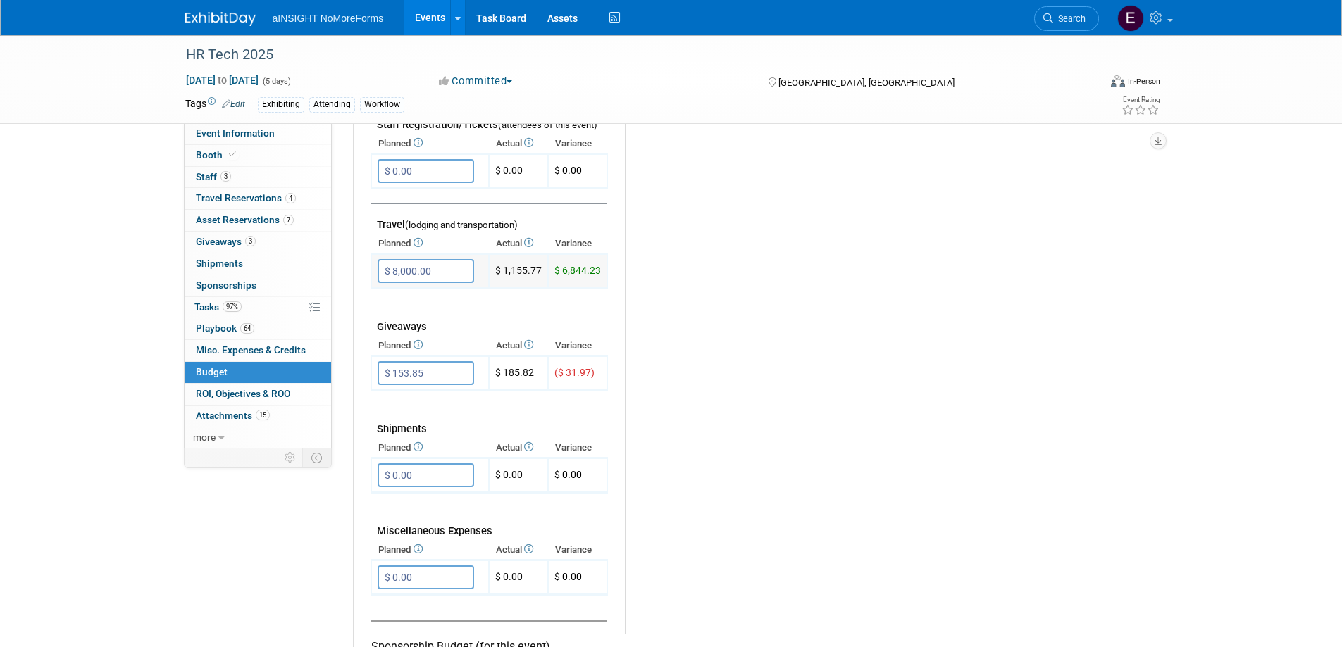
click at [435, 272] on input "$ 8,000.00" at bounding box center [426, 271] width 97 height 24
click at [496, 305] on td at bounding box center [489, 298] width 236 height 18
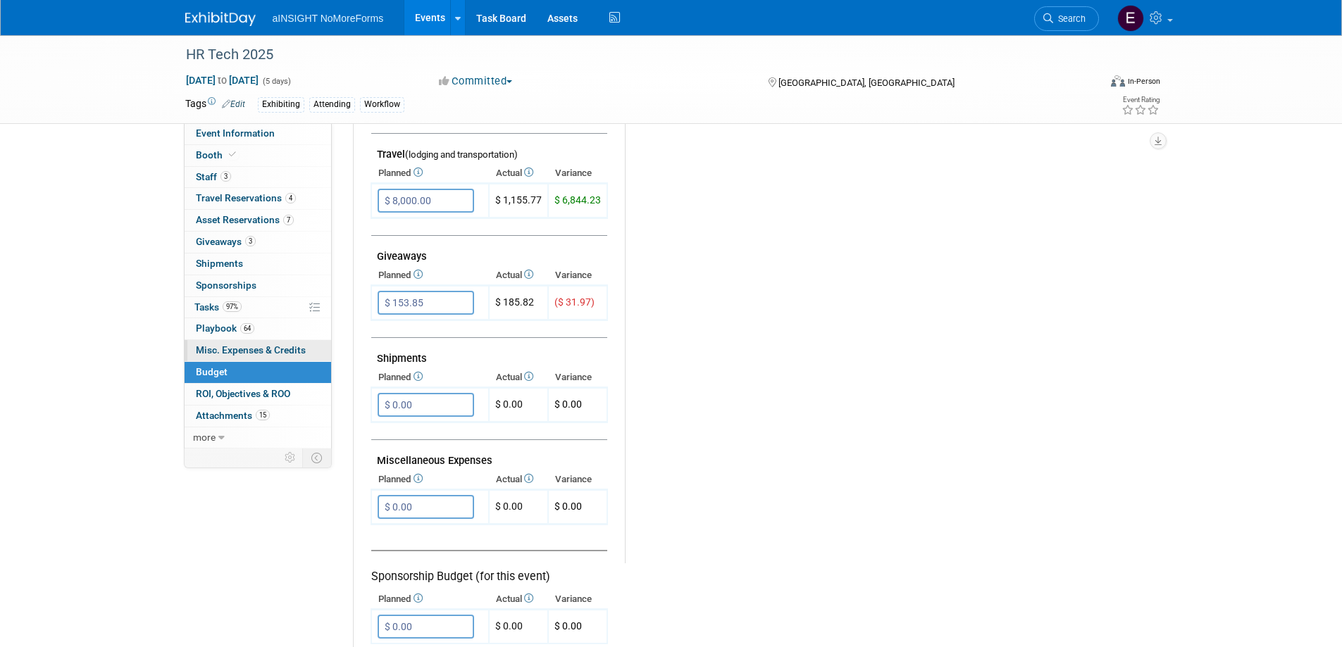
click at [250, 345] on span "Misc. Expenses & Credits 0" at bounding box center [251, 349] width 110 height 11
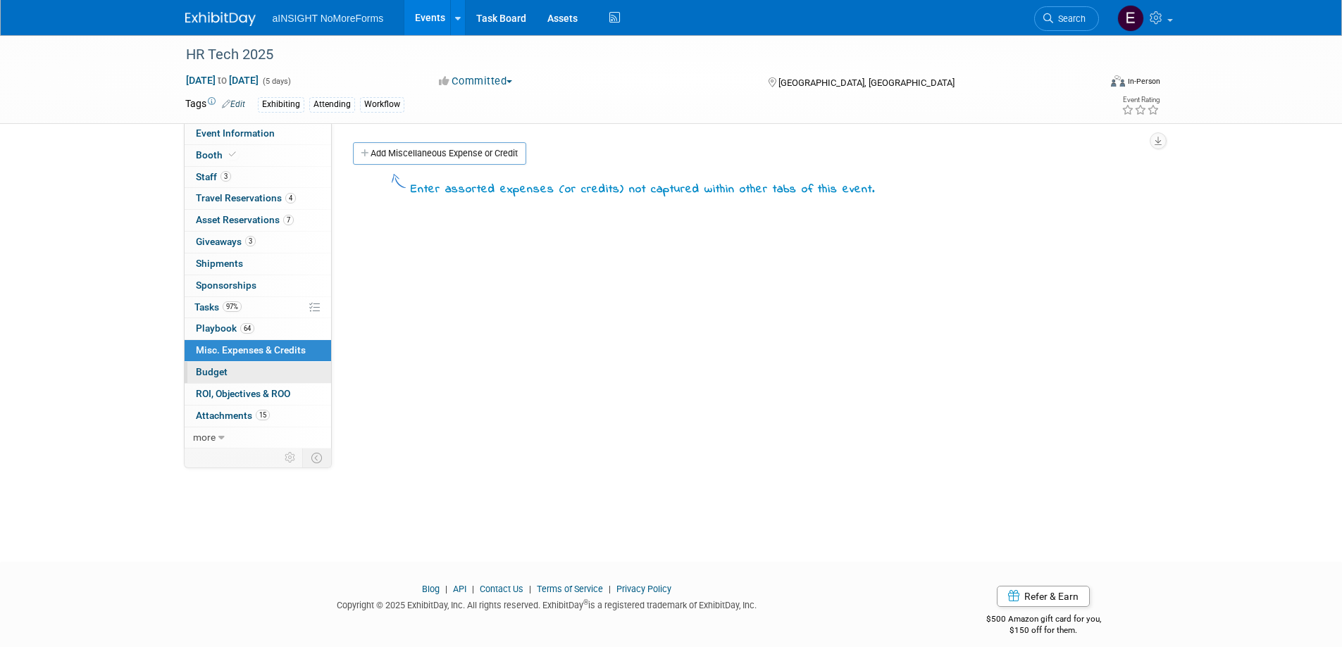
click at [214, 368] on span "Budget" at bounding box center [212, 371] width 32 height 11
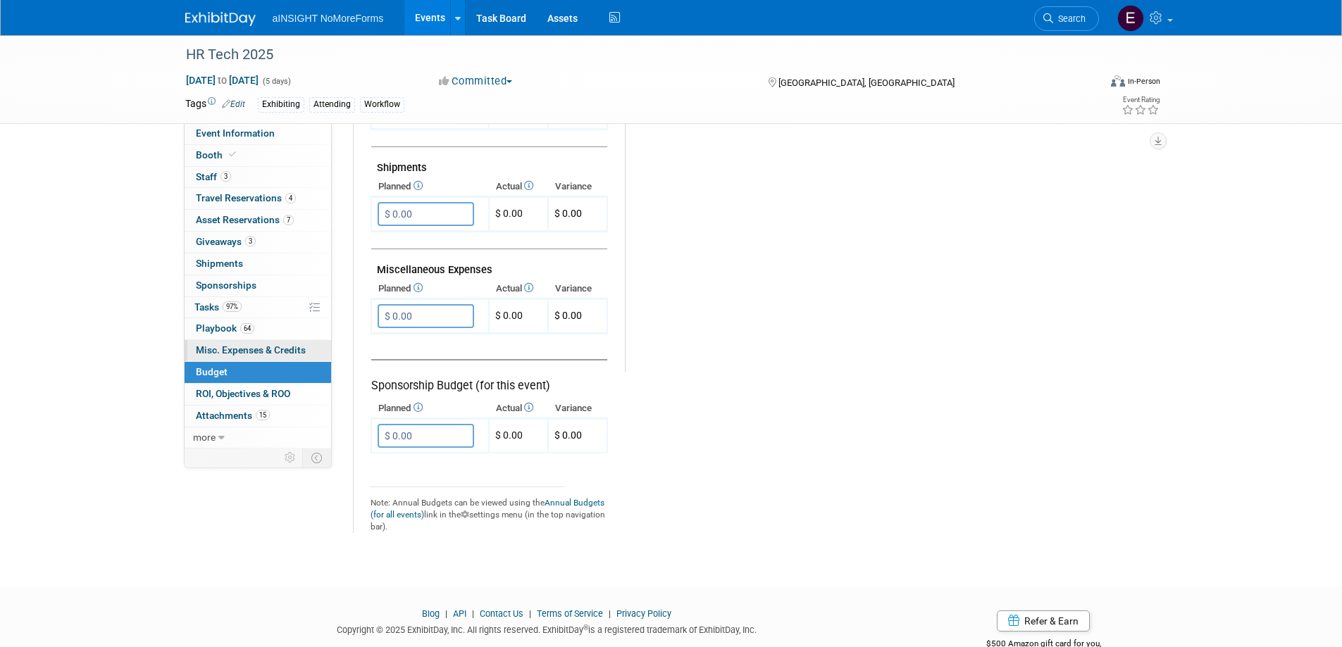
scroll to position [722, 0]
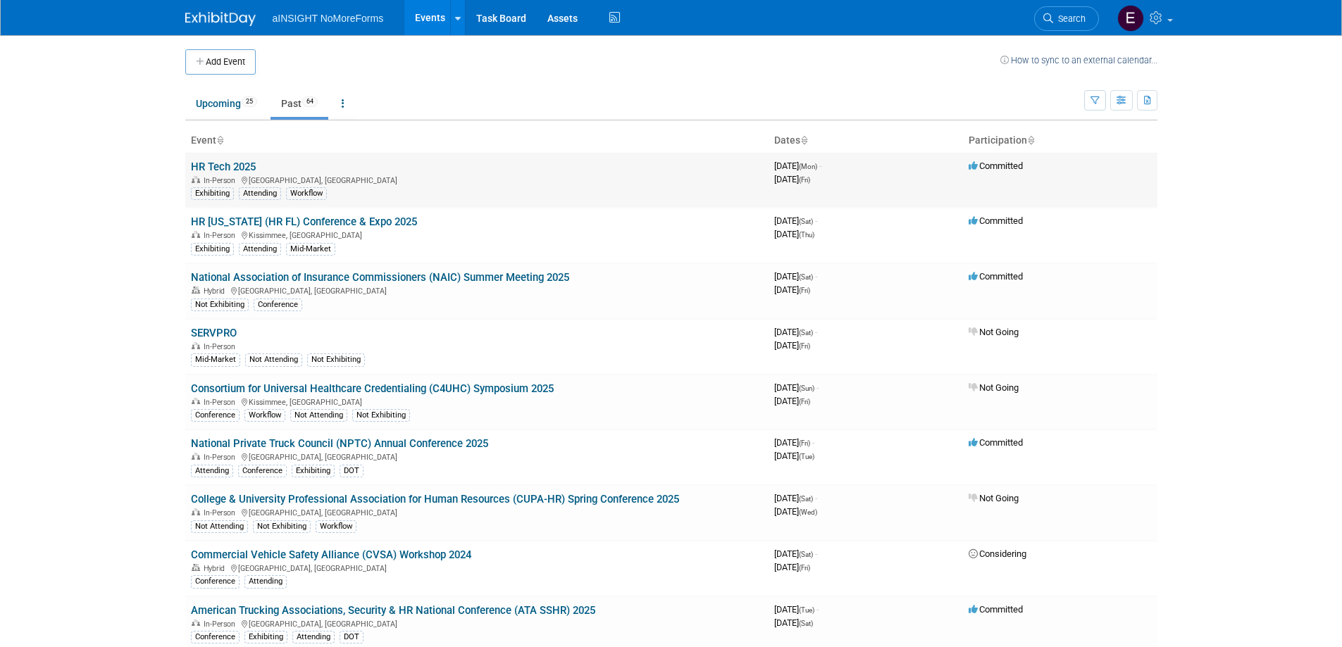
click at [212, 175] on div "In-Person Las Vegas, NV" at bounding box center [477, 179] width 572 height 11
click at [213, 168] on link "HR Tech 2025" at bounding box center [223, 167] width 65 height 13
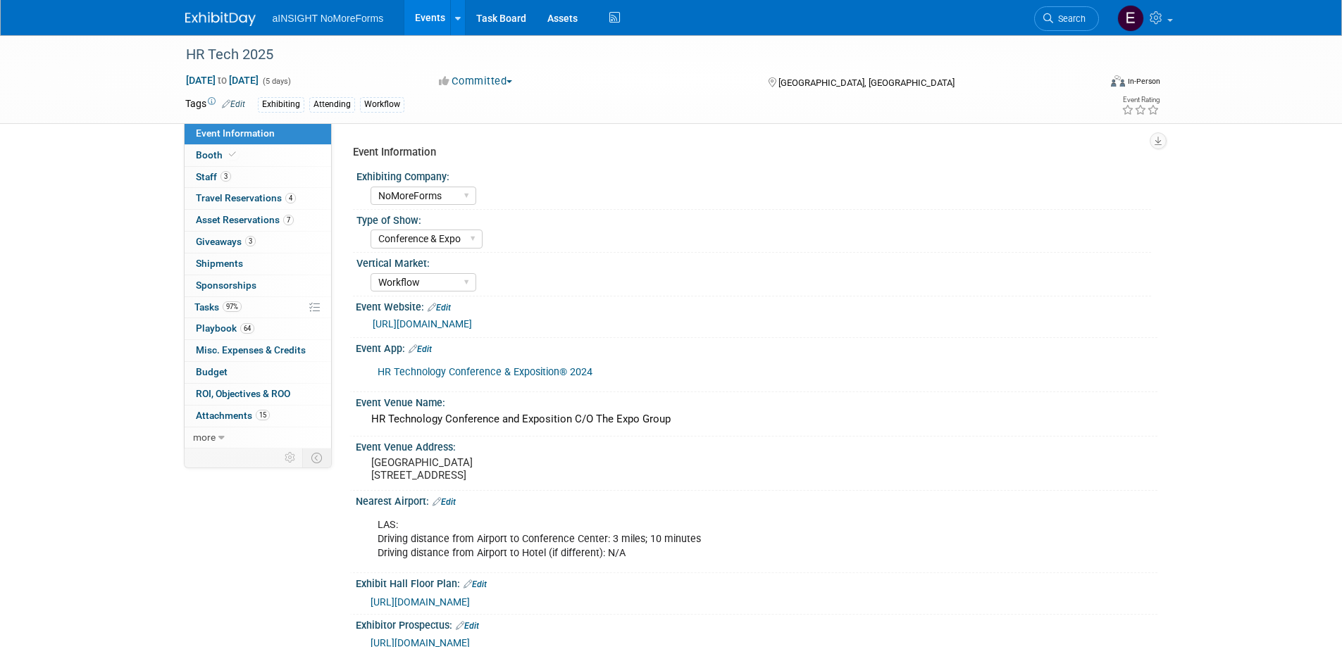
select select "NoMoreForms"
select select "Conference & Expo"
select select "Workflow"
select select "No"
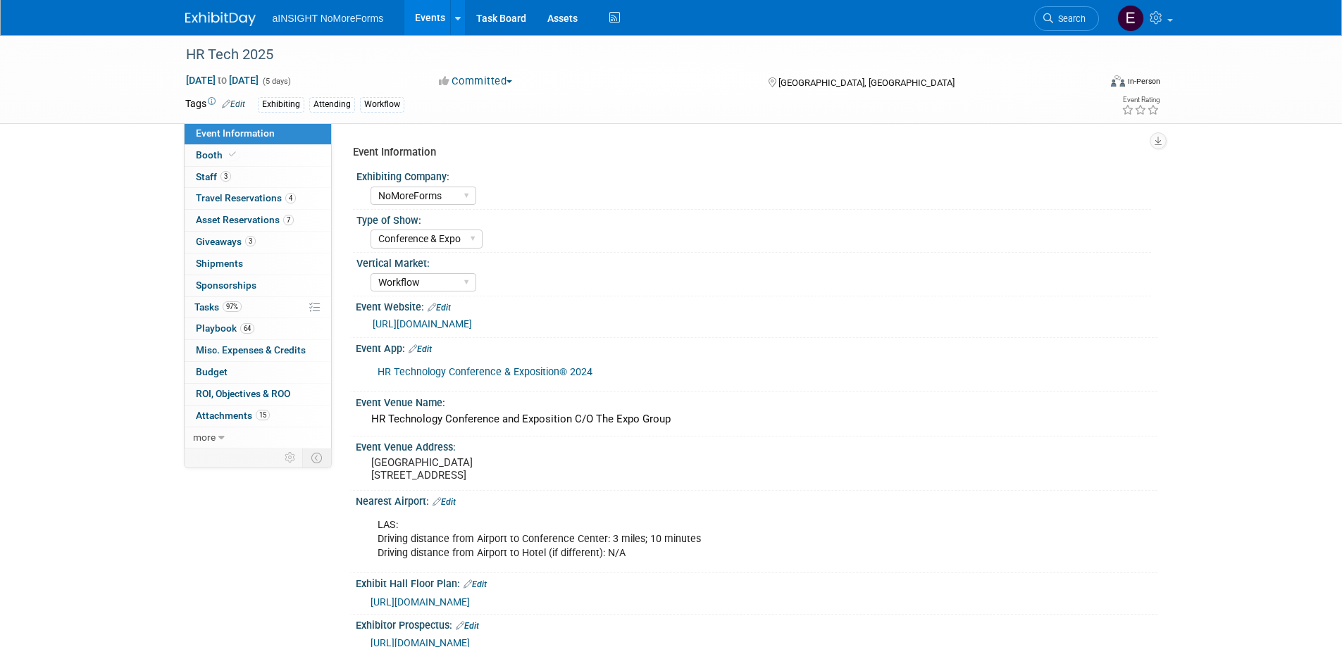
select select "No"
click at [218, 217] on span "Asset Reservations 7" at bounding box center [245, 219] width 98 height 11
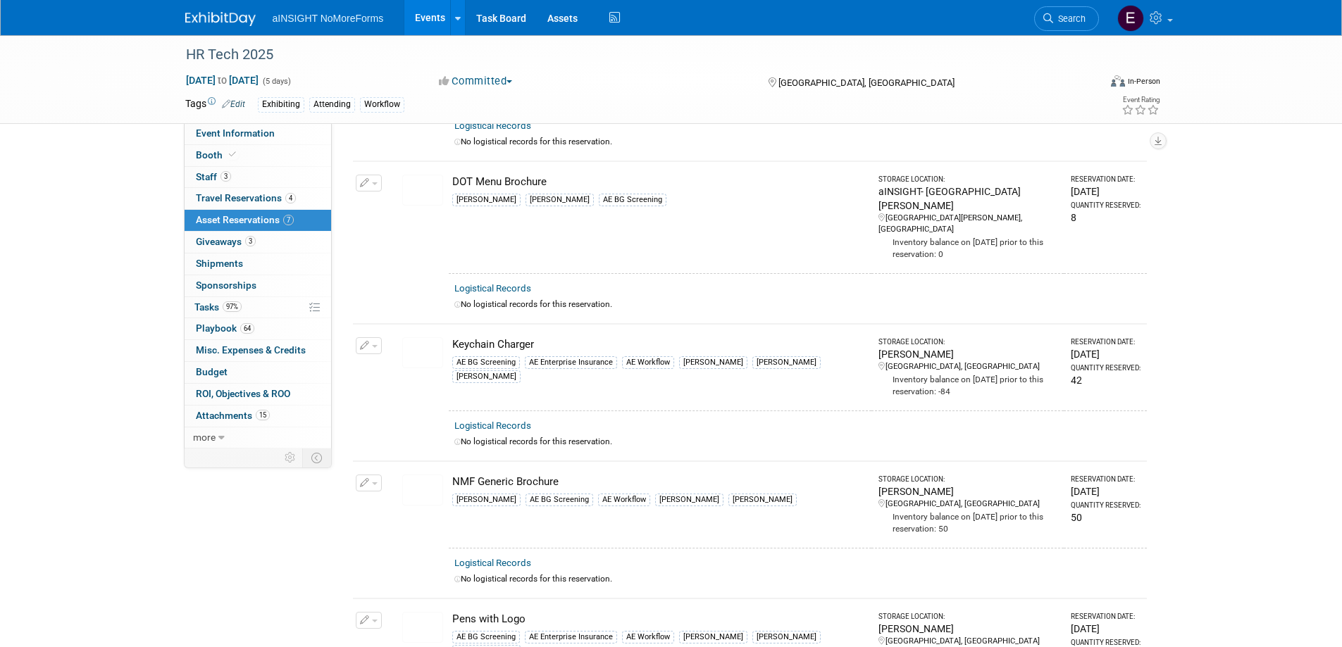
scroll to position [282, 0]
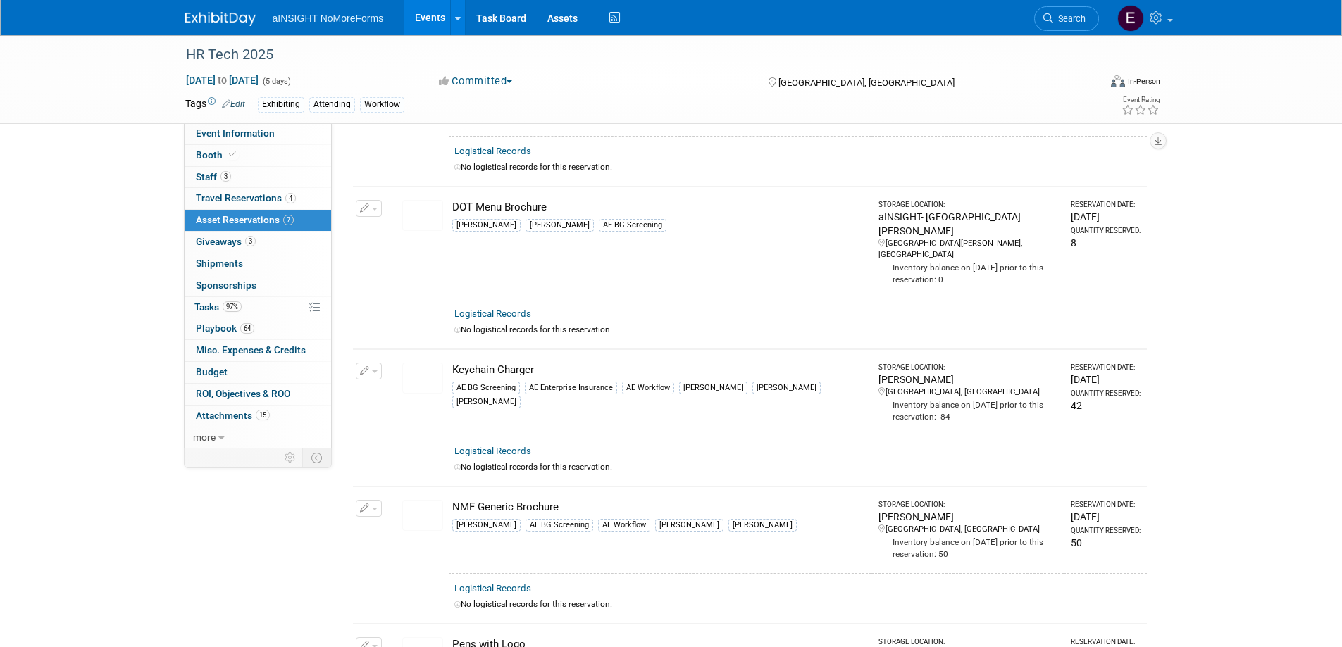
click at [360, 207] on icon "button" at bounding box center [365, 208] width 10 height 9
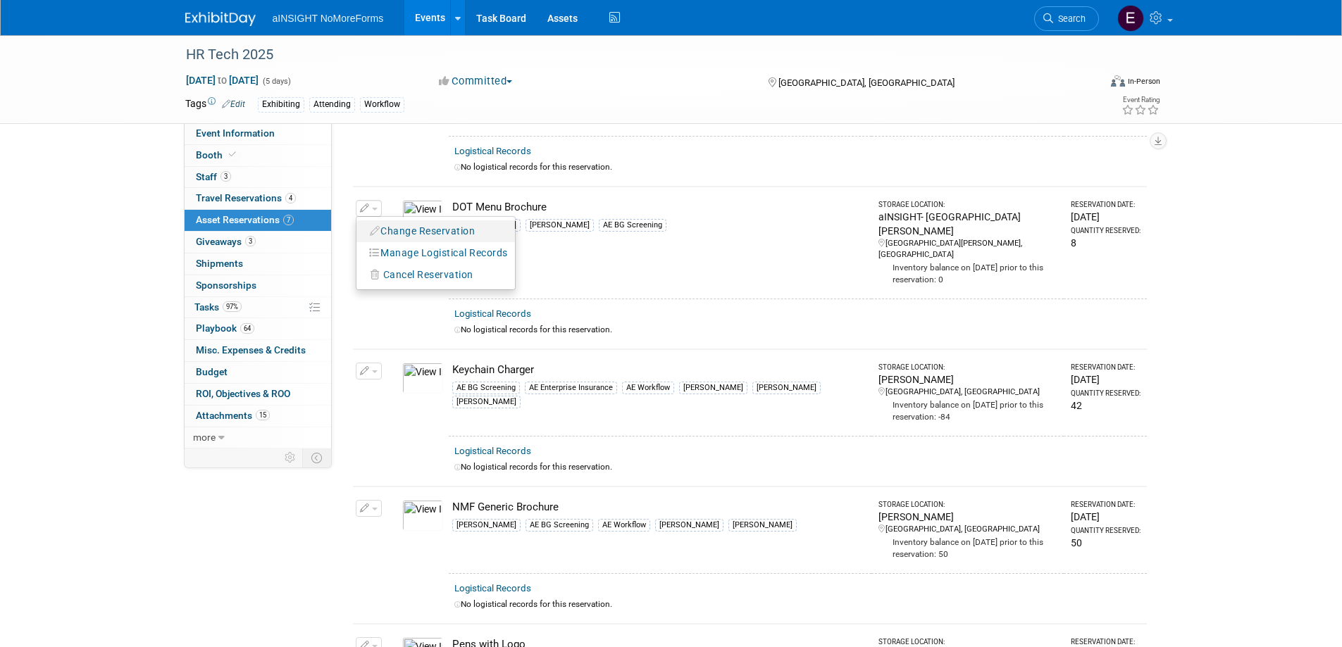
click at [376, 228] on icon "button" at bounding box center [375, 231] width 11 height 10
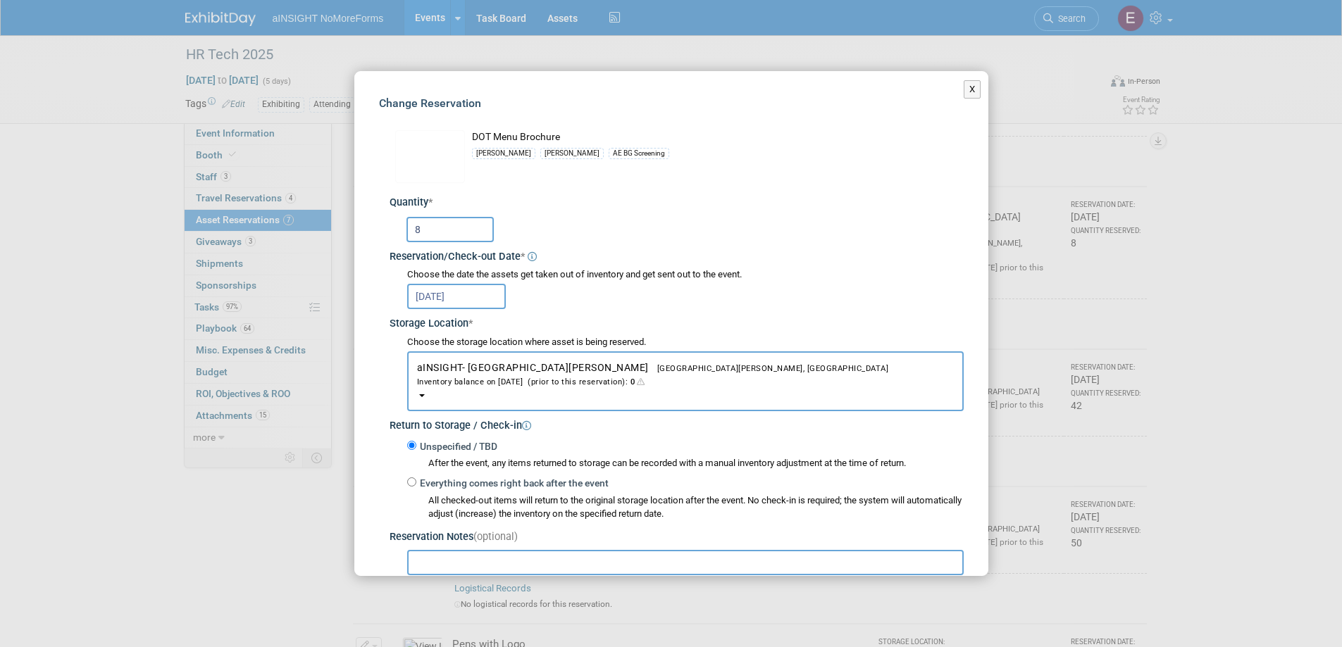
click at [436, 233] on input "8" at bounding box center [449, 229] width 87 height 25
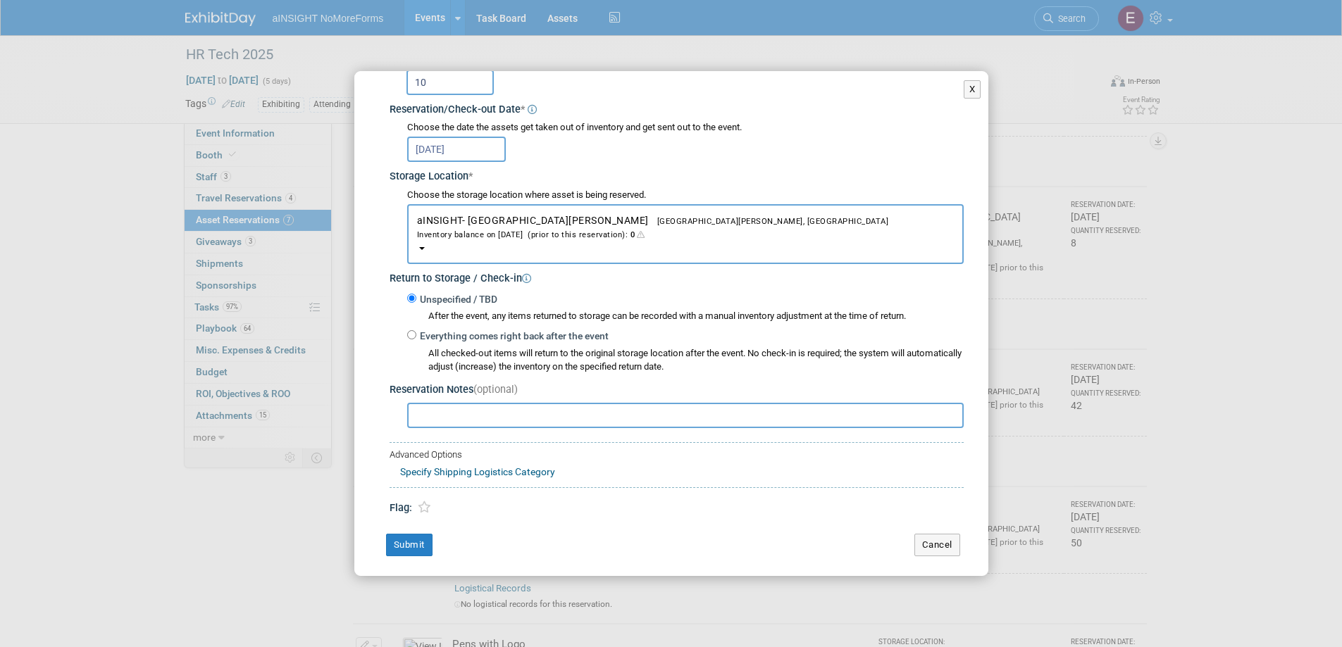
scroll to position [151, 0]
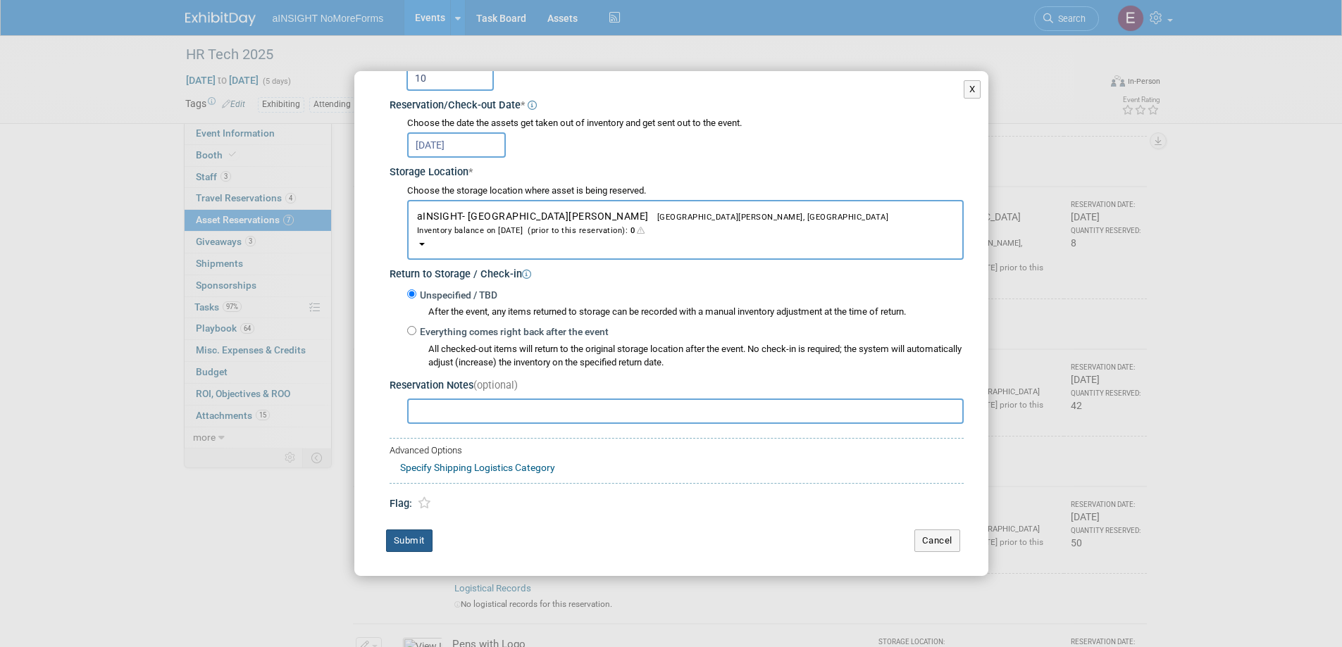
type input "10"
click at [413, 542] on button "Submit" at bounding box center [409, 541] width 46 height 23
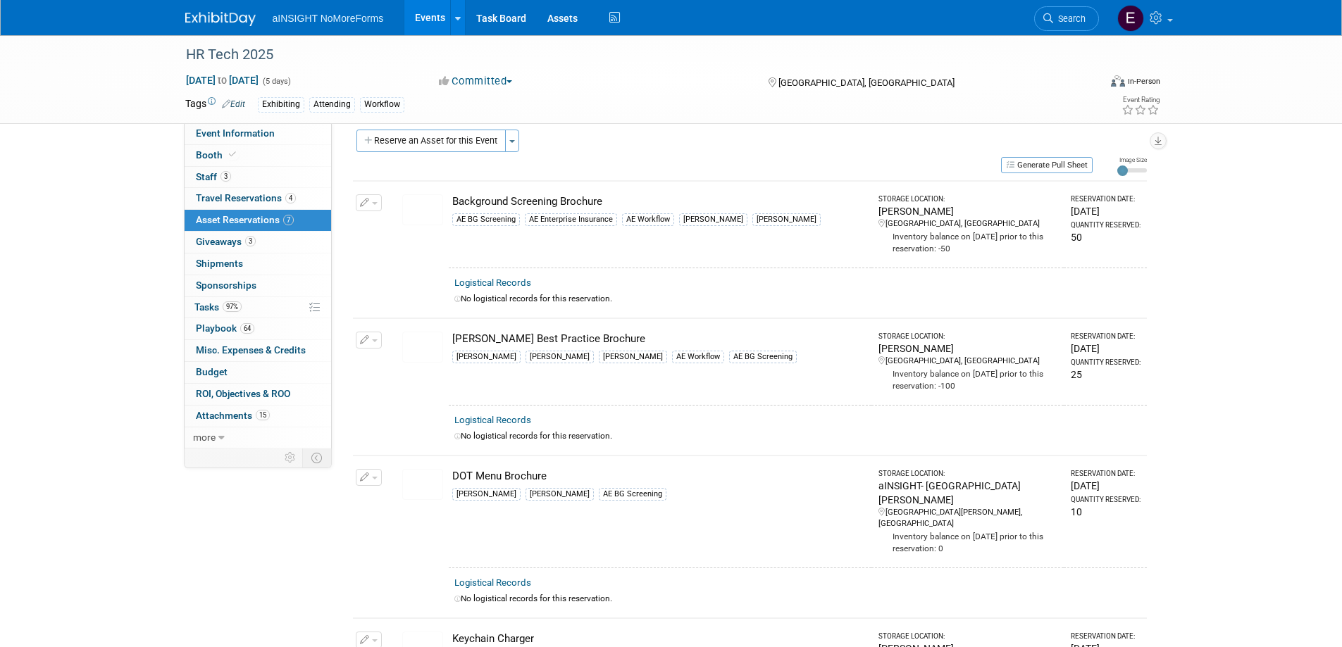
scroll to position [0, 0]
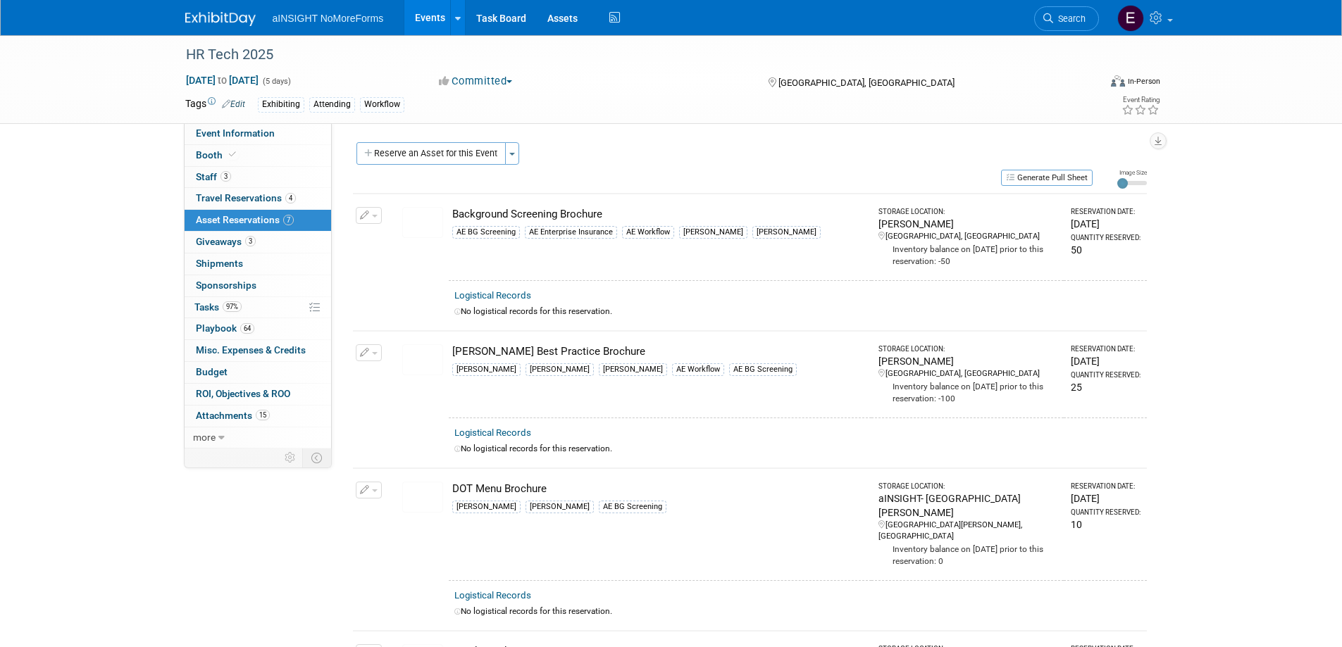
click at [411, 354] on img at bounding box center [422, 359] width 41 height 31
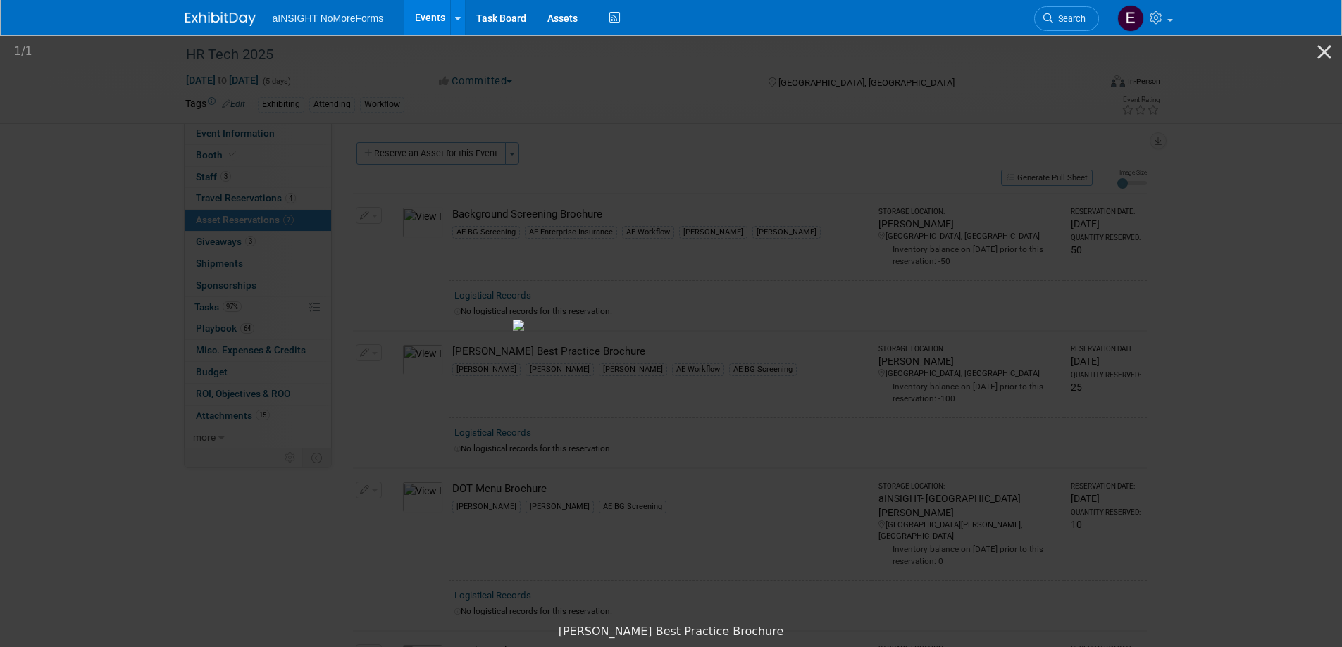
click at [726, 106] on picture at bounding box center [671, 325] width 1342 height 584
click at [830, 331] on img at bounding box center [671, 325] width 317 height 11
click at [1321, 52] on button "Close gallery" at bounding box center [1324, 51] width 35 height 33
